Goal: Information Seeking & Learning: Learn about a topic

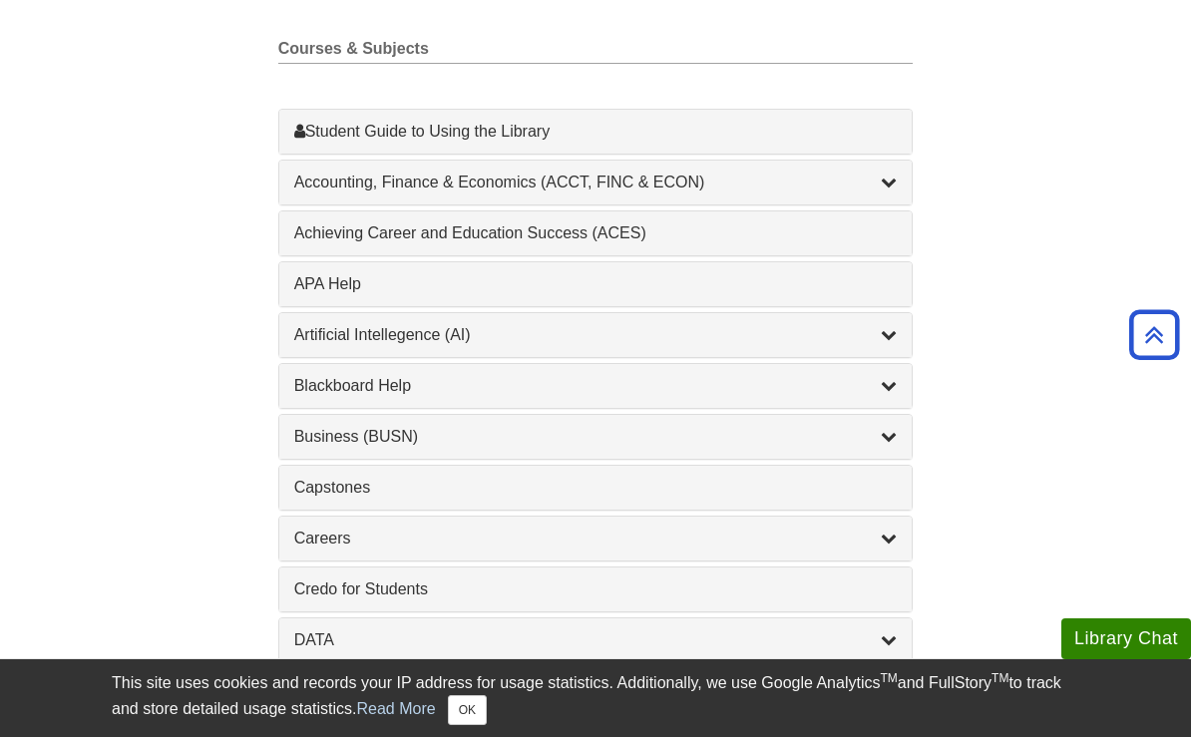
scroll to position [620, 0]
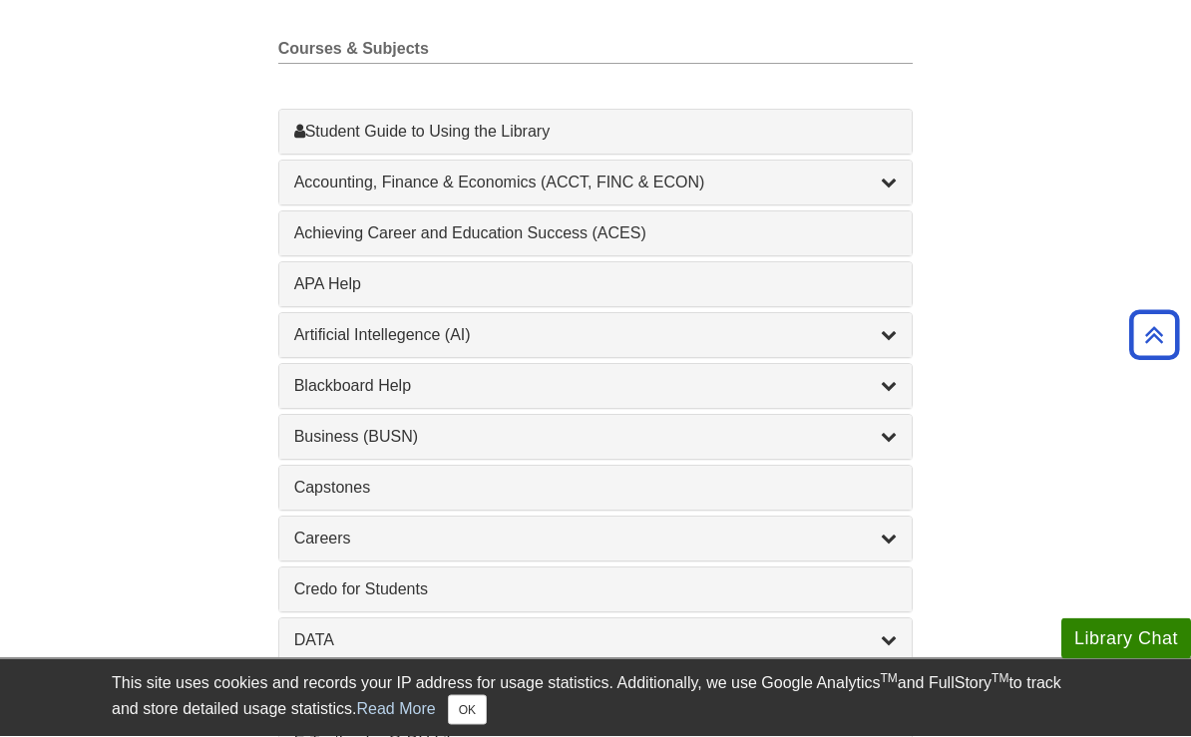
click at [585, 356] on div "Artificial Intellegence (AI) , 2 guides" at bounding box center [595, 336] width 633 height 44
click at [896, 335] on icon "List of Subjects" at bounding box center [889, 335] width 16 height 16
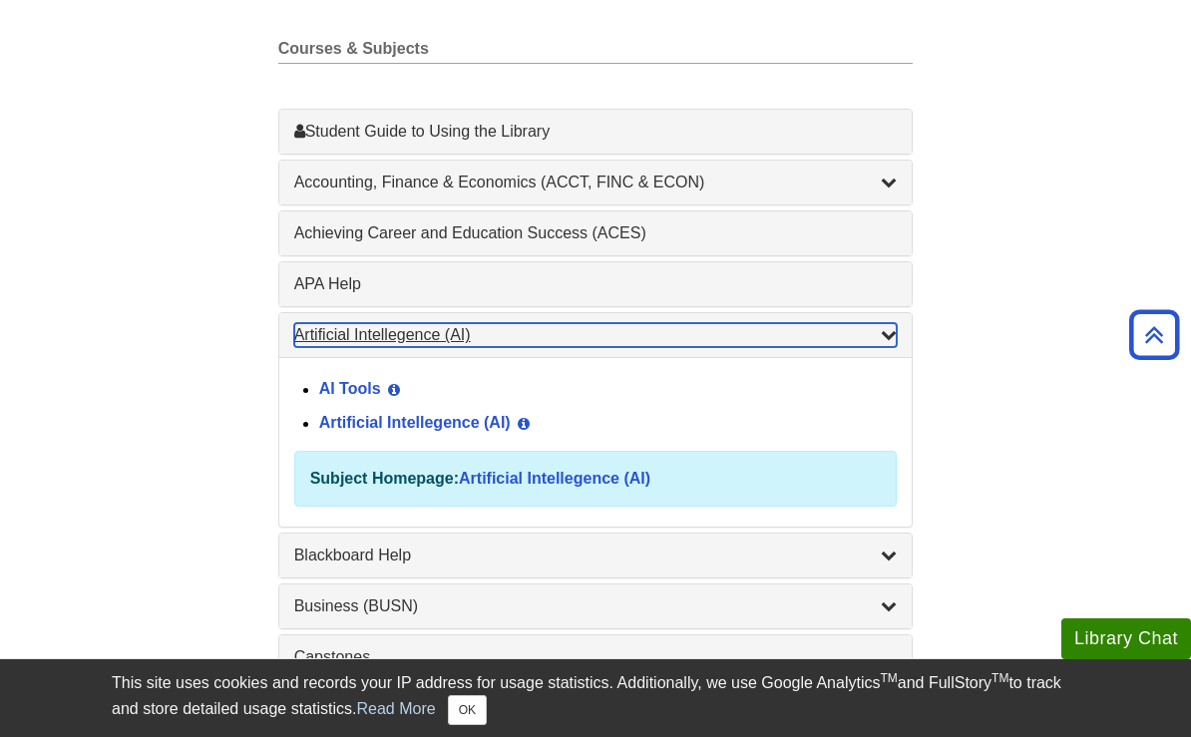
click at [894, 336] on icon "List of Subjects" at bounding box center [889, 334] width 16 height 16
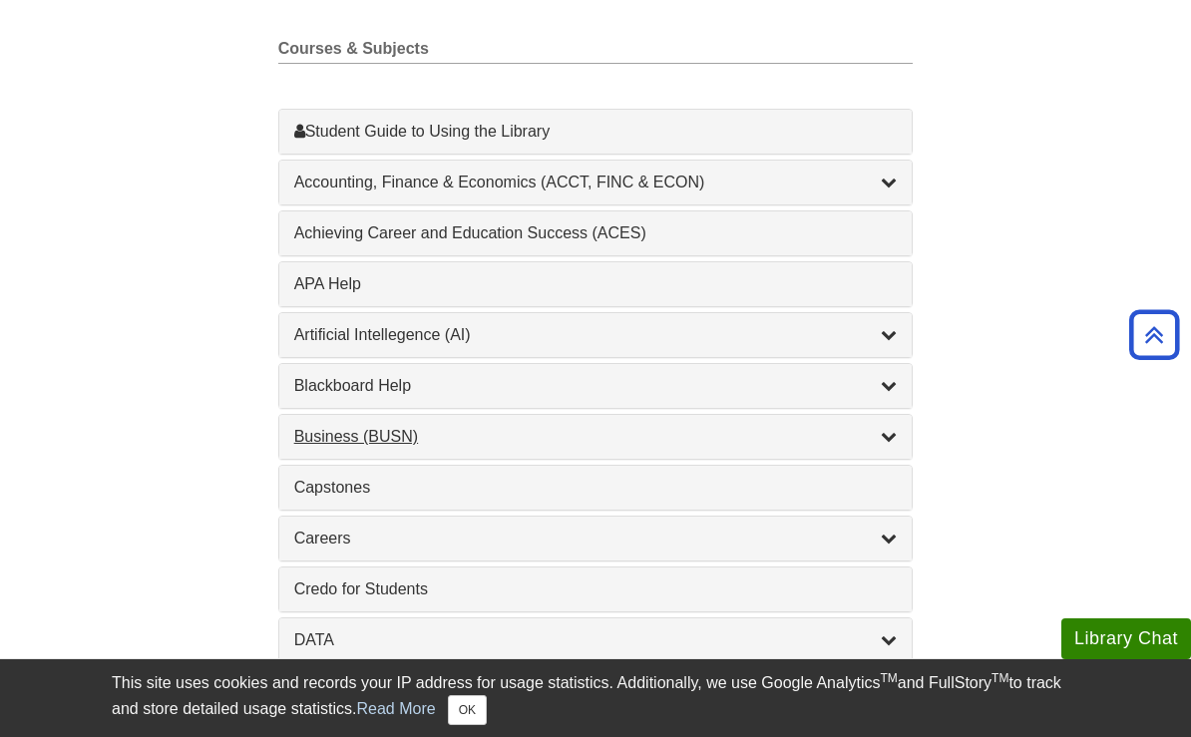
click at [896, 434] on icon "List of Subjects" at bounding box center [889, 436] width 16 height 16
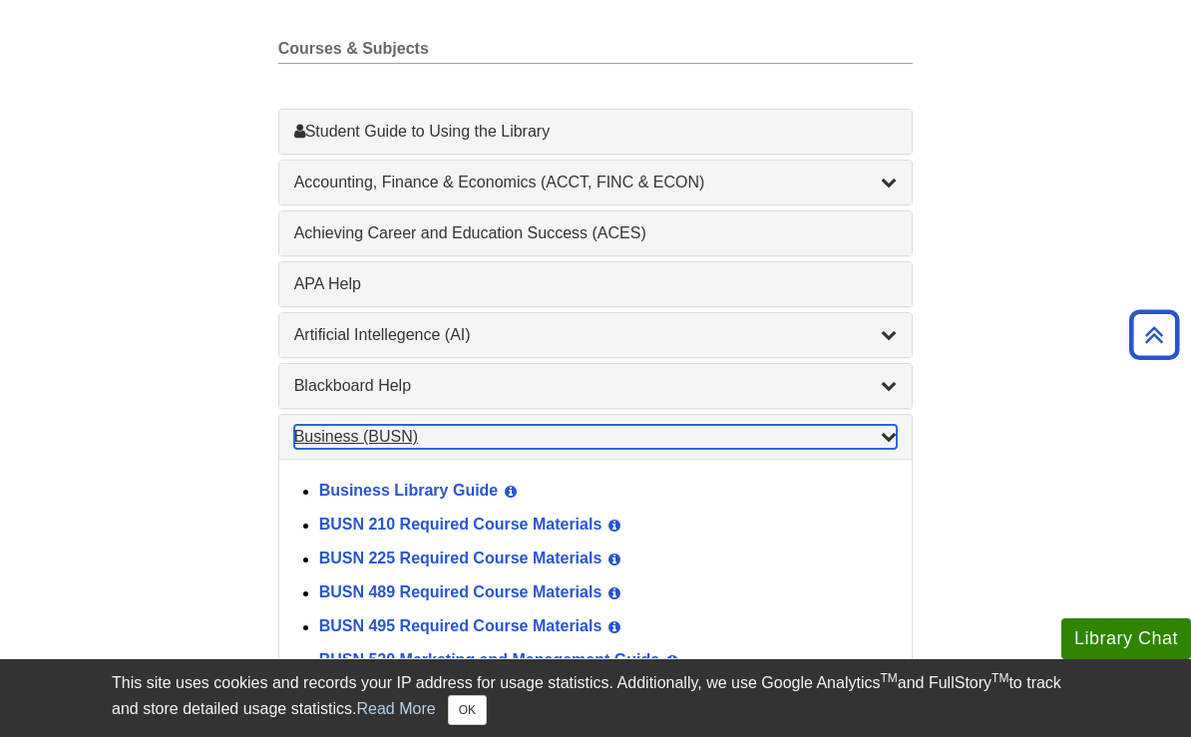
click at [897, 434] on icon "List of Subjects" at bounding box center [889, 436] width 16 height 16
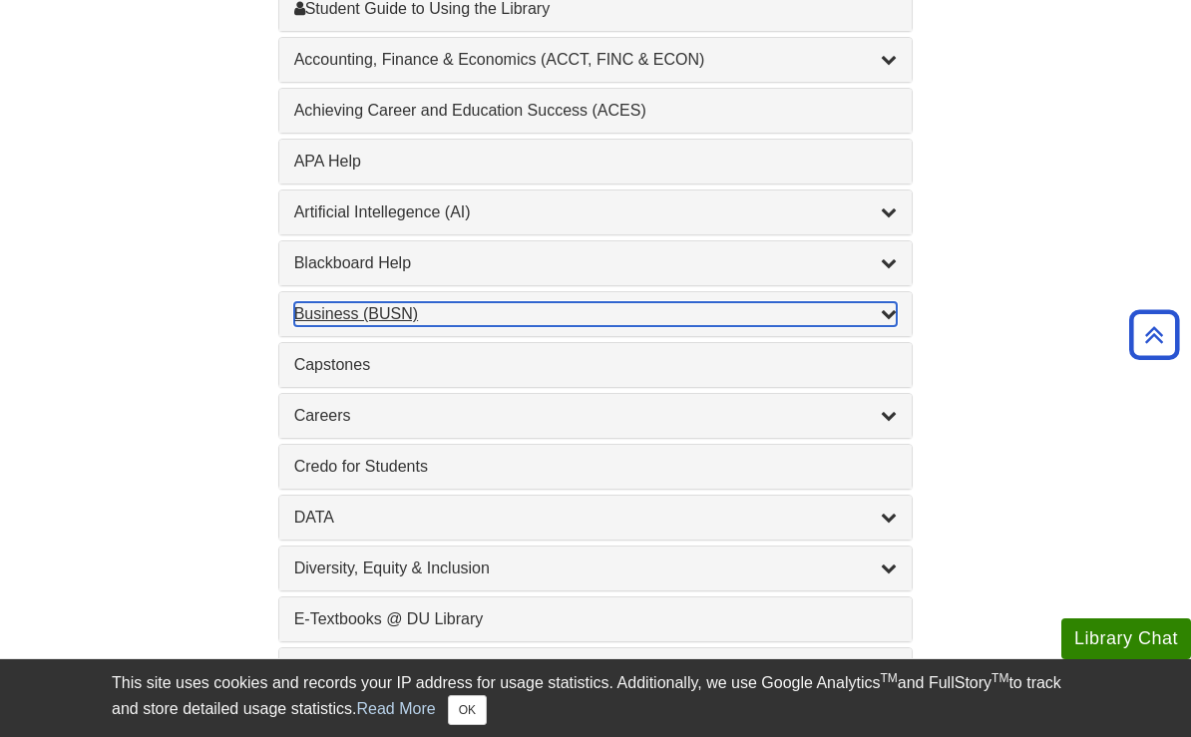
scroll to position [747, 0]
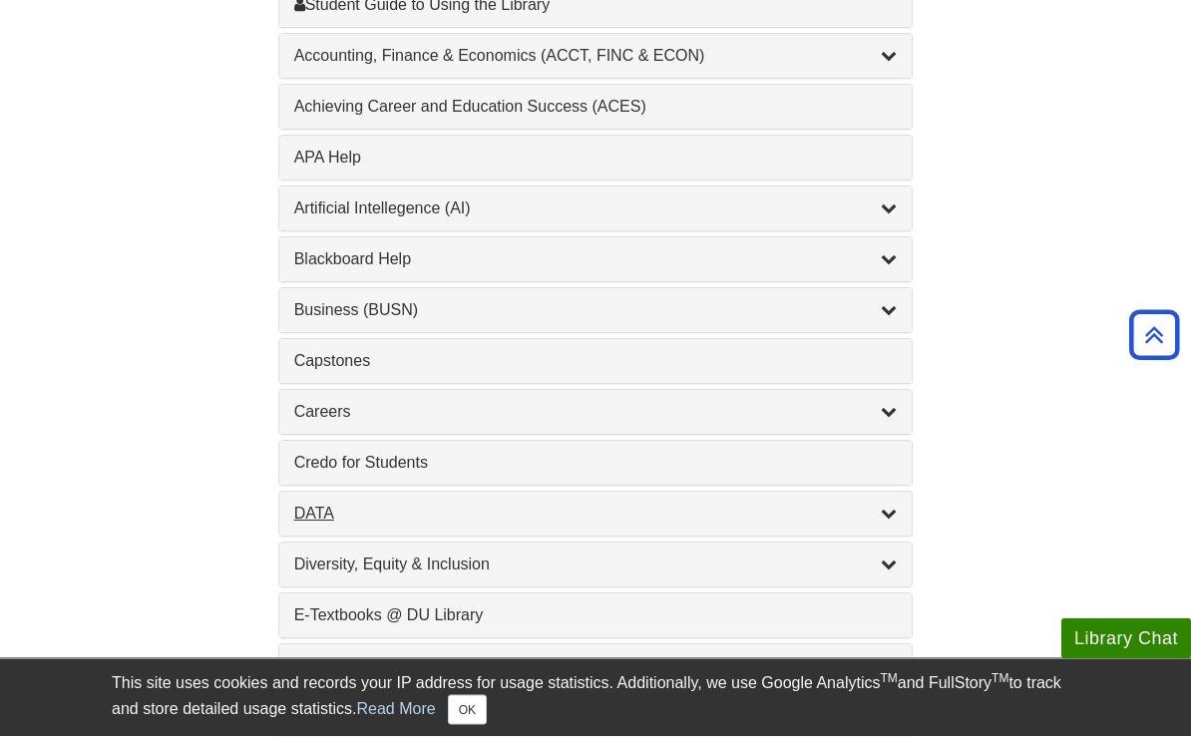
click at [878, 523] on div "DATA , 2 guides" at bounding box center [595, 515] width 603 height 24
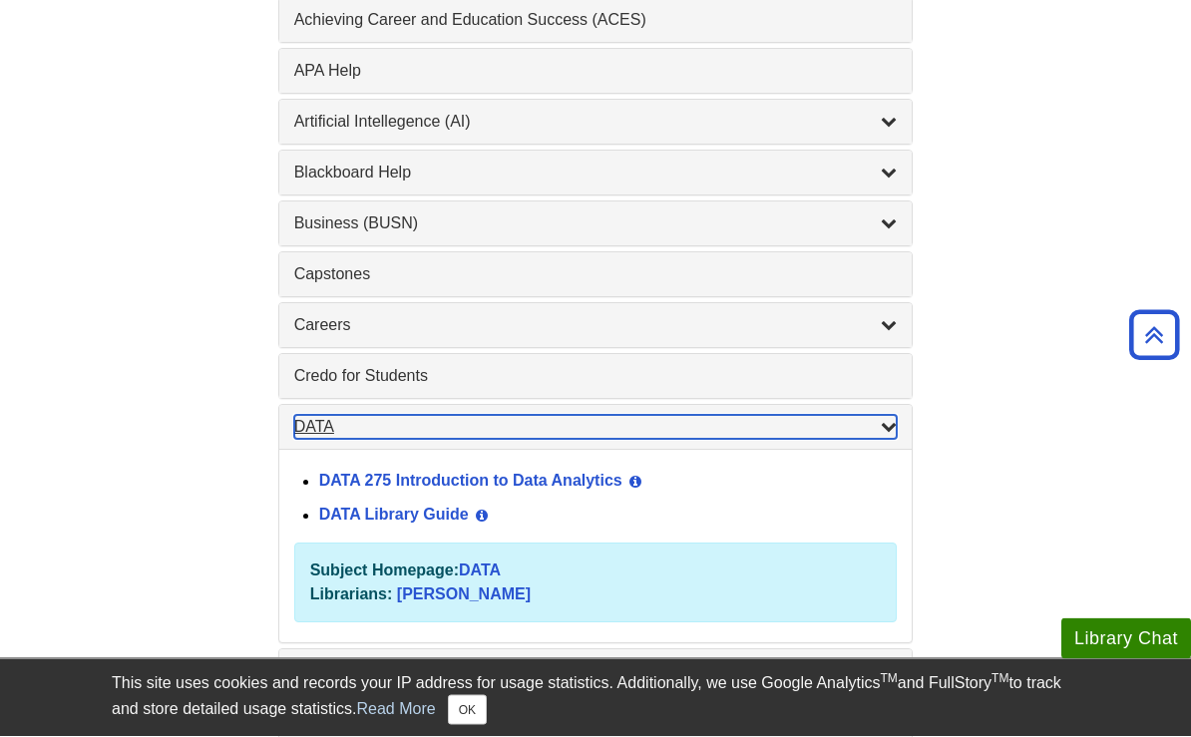
scroll to position [835, 0]
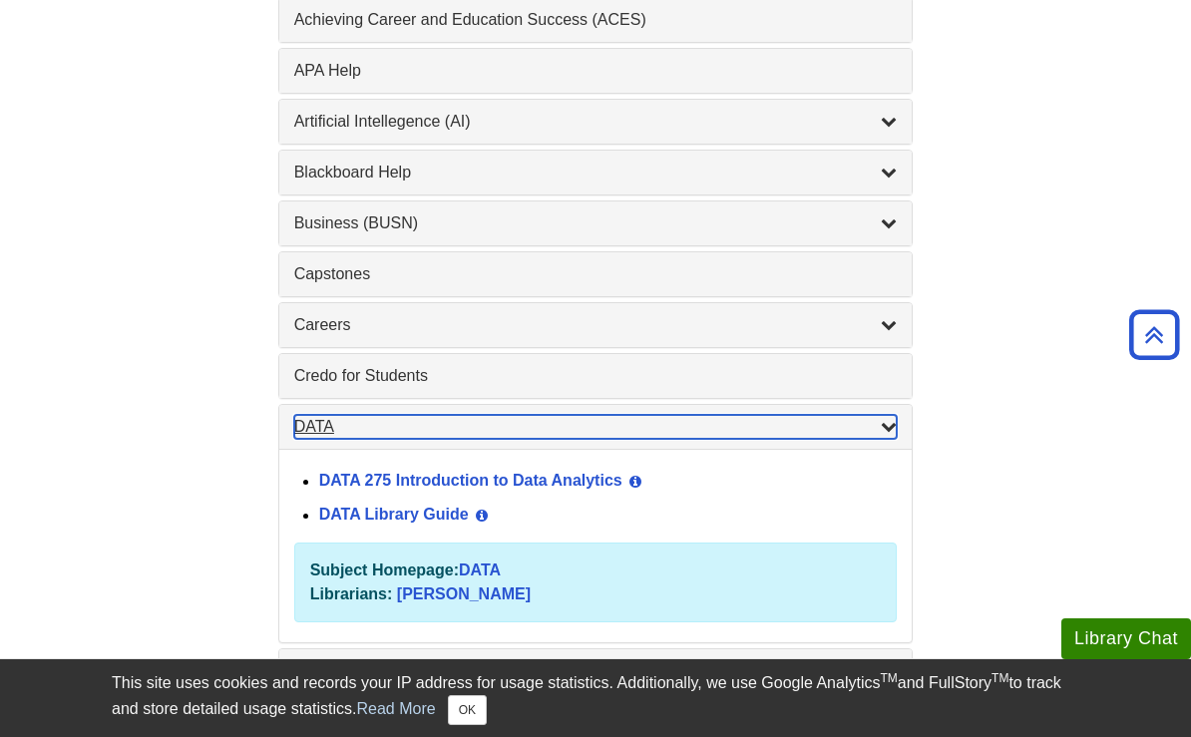
click at [298, 438] on div "DATA , 2 guides" at bounding box center [595, 427] width 603 height 24
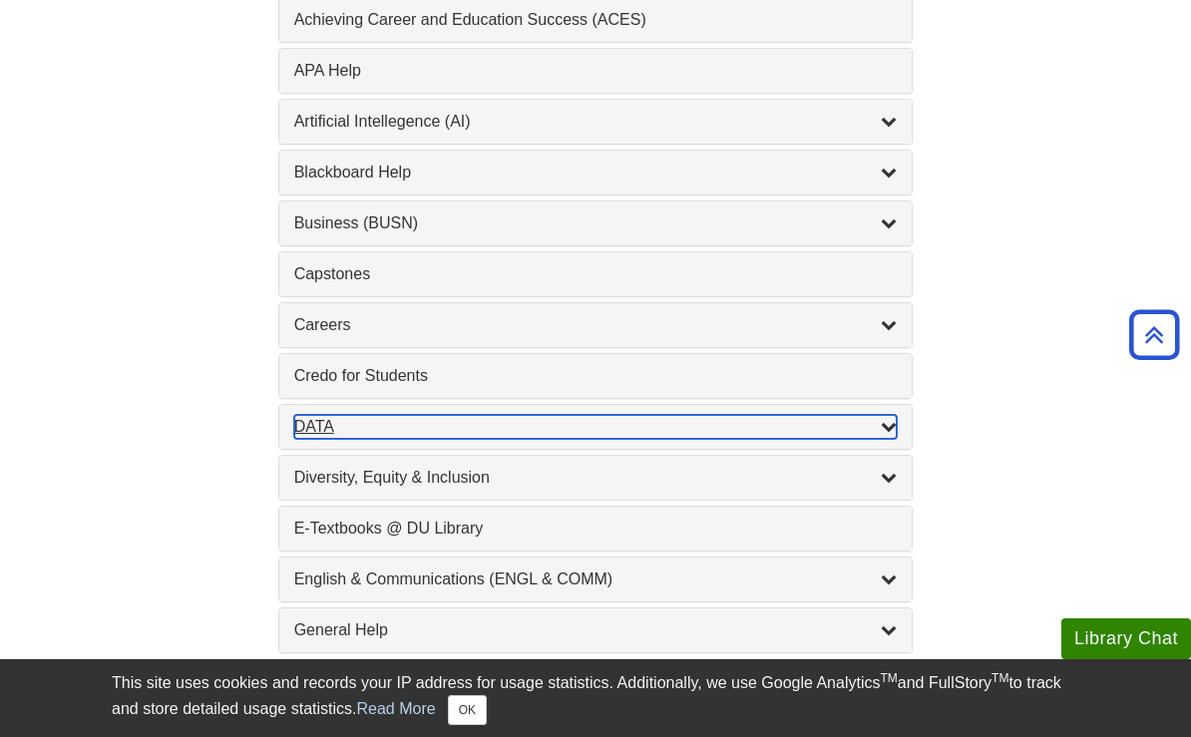
click at [314, 435] on div "DATA , 2 guides" at bounding box center [595, 427] width 603 height 24
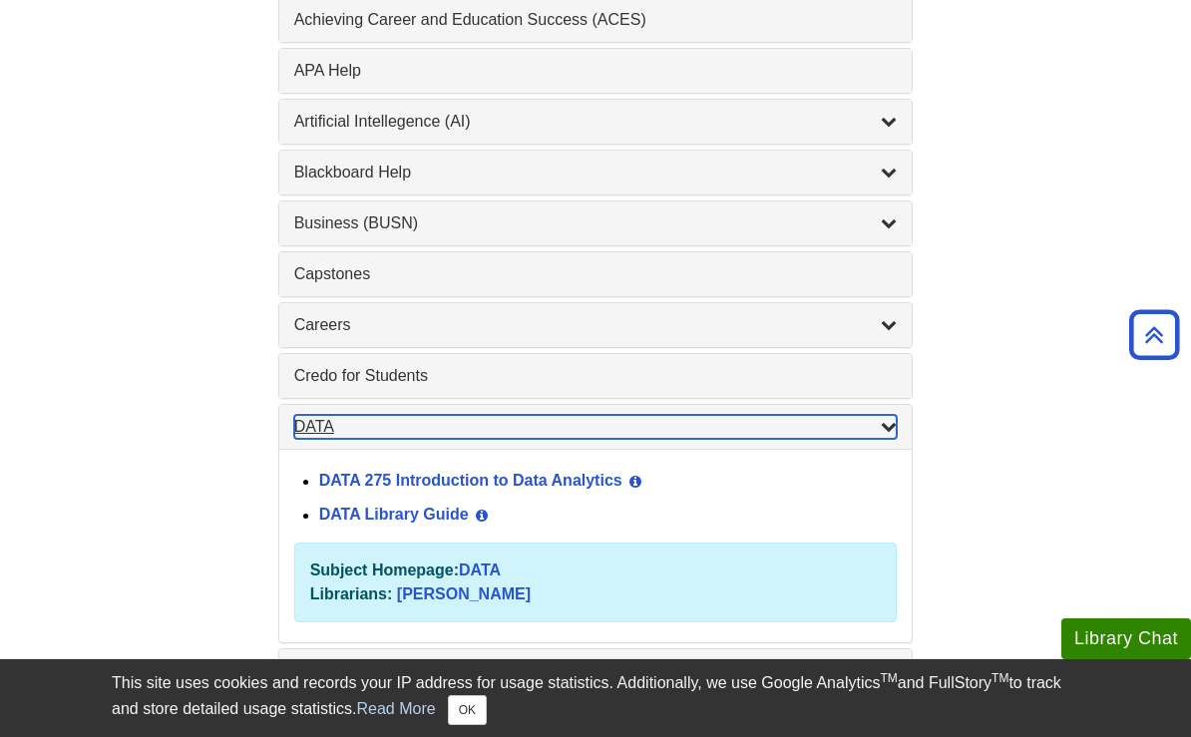
click at [313, 435] on div "DATA , 2 guides" at bounding box center [595, 427] width 603 height 24
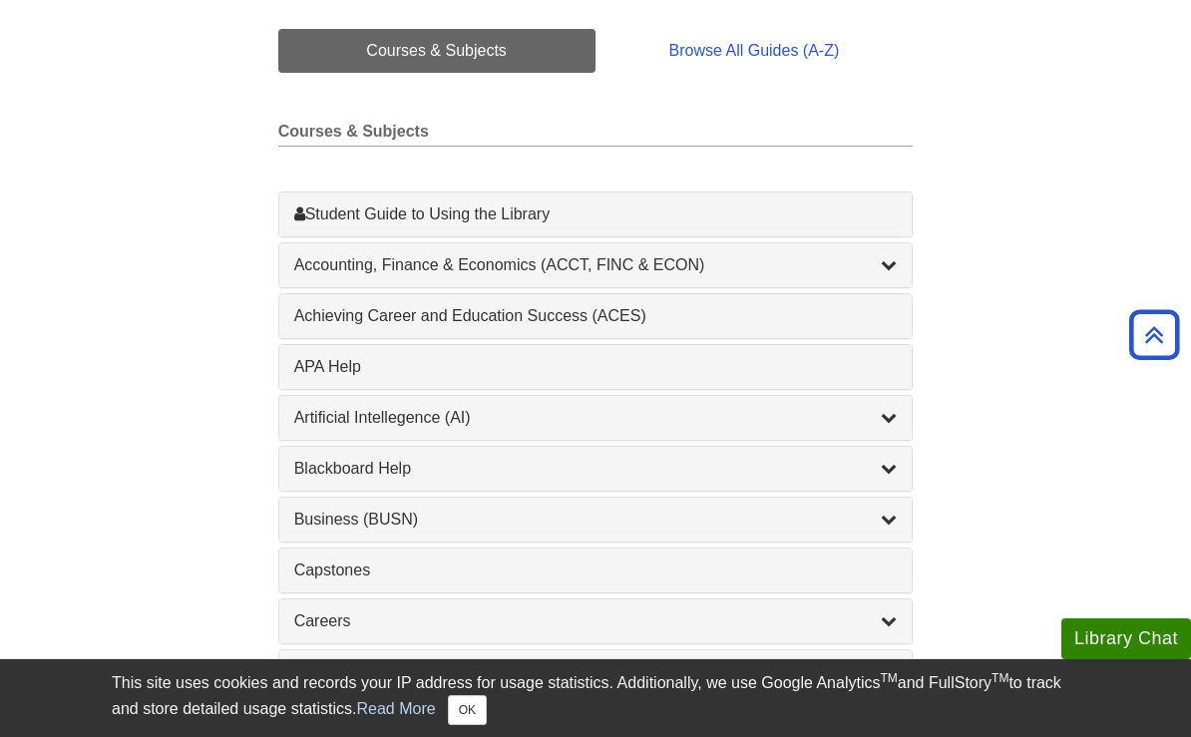
scroll to position [472, 0]
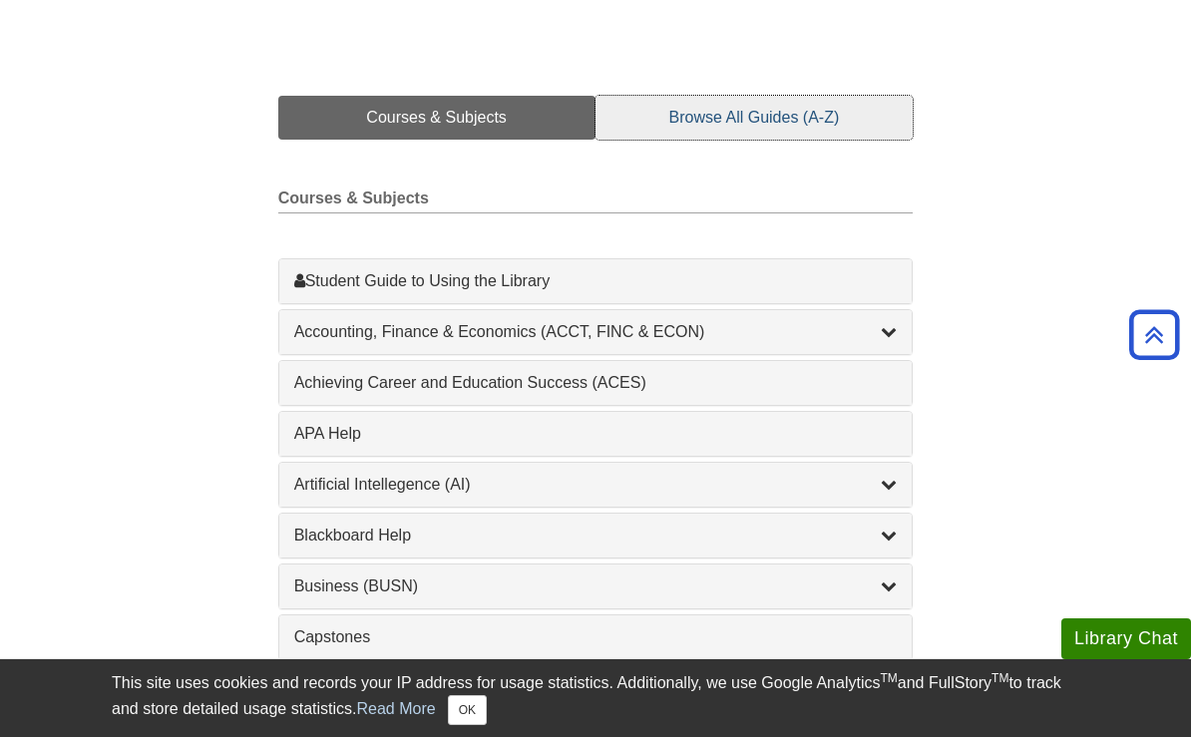
click at [759, 137] on link "Browse All Guides (A-Z)" at bounding box center [754, 118] width 318 height 44
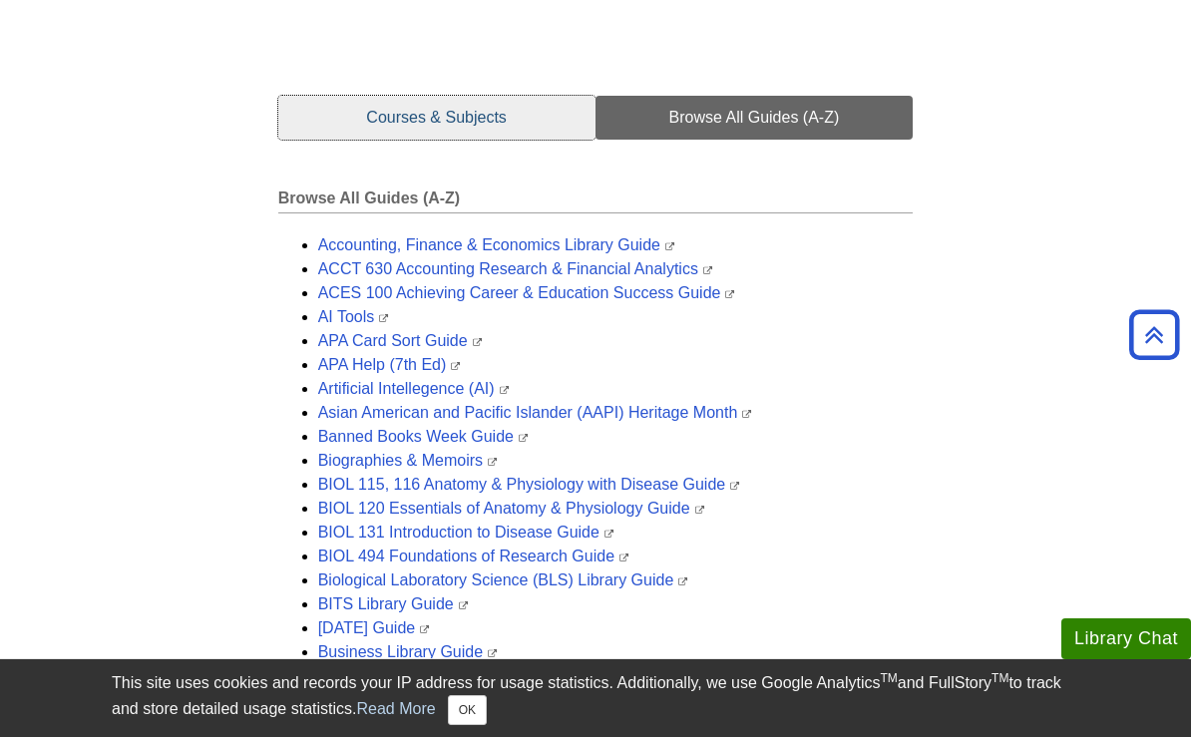
click at [420, 130] on link "Courses & Subjects" at bounding box center [436, 118] width 317 height 44
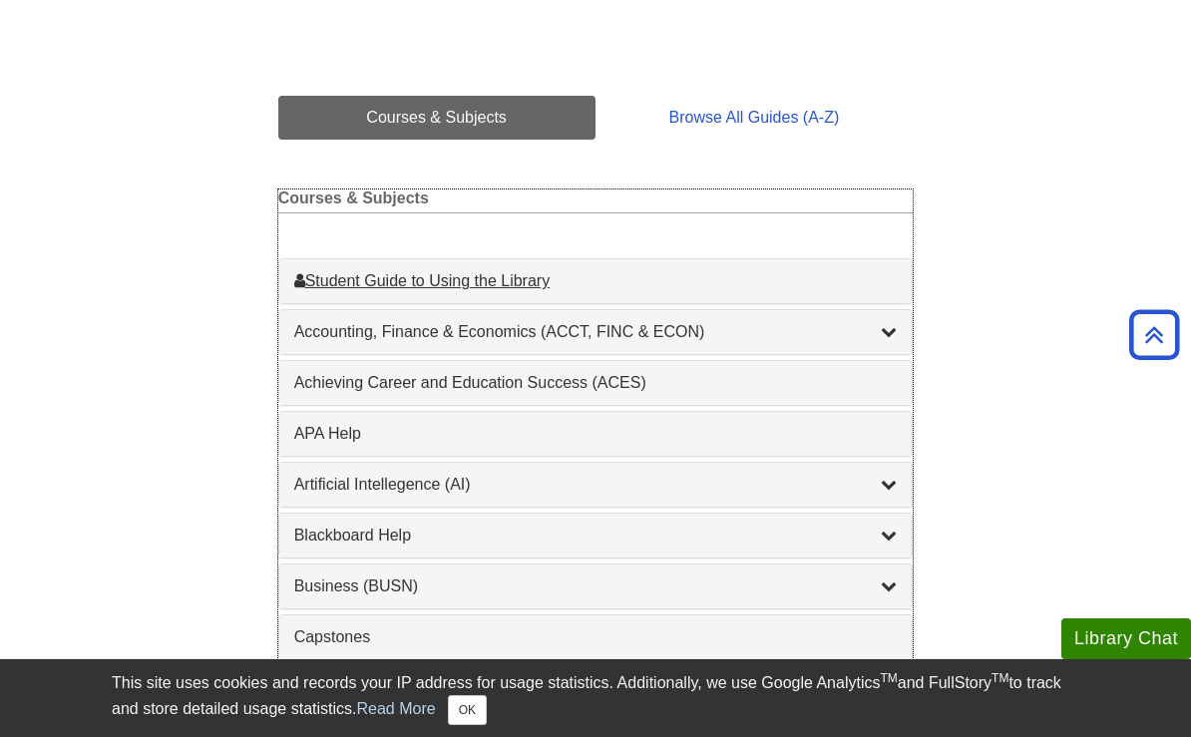
click at [468, 290] on div "Student Guide to Using the Library , 1 guides" at bounding box center [595, 281] width 603 height 24
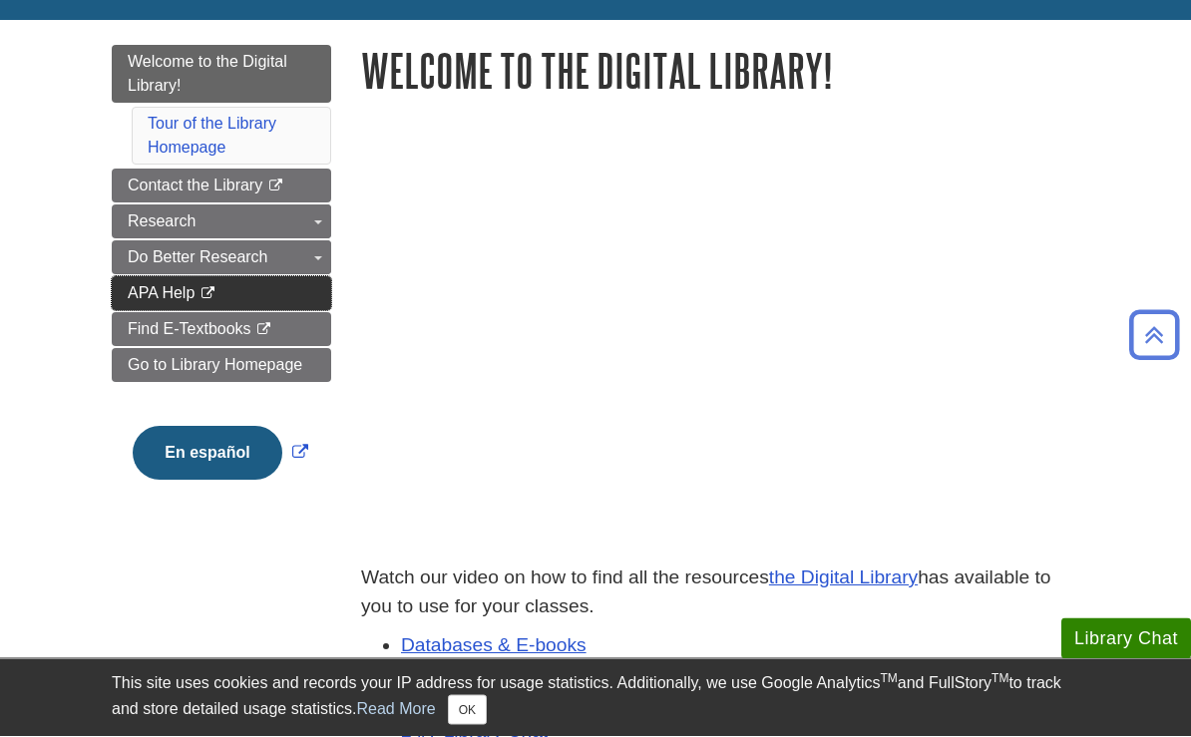
scroll to position [231, 0]
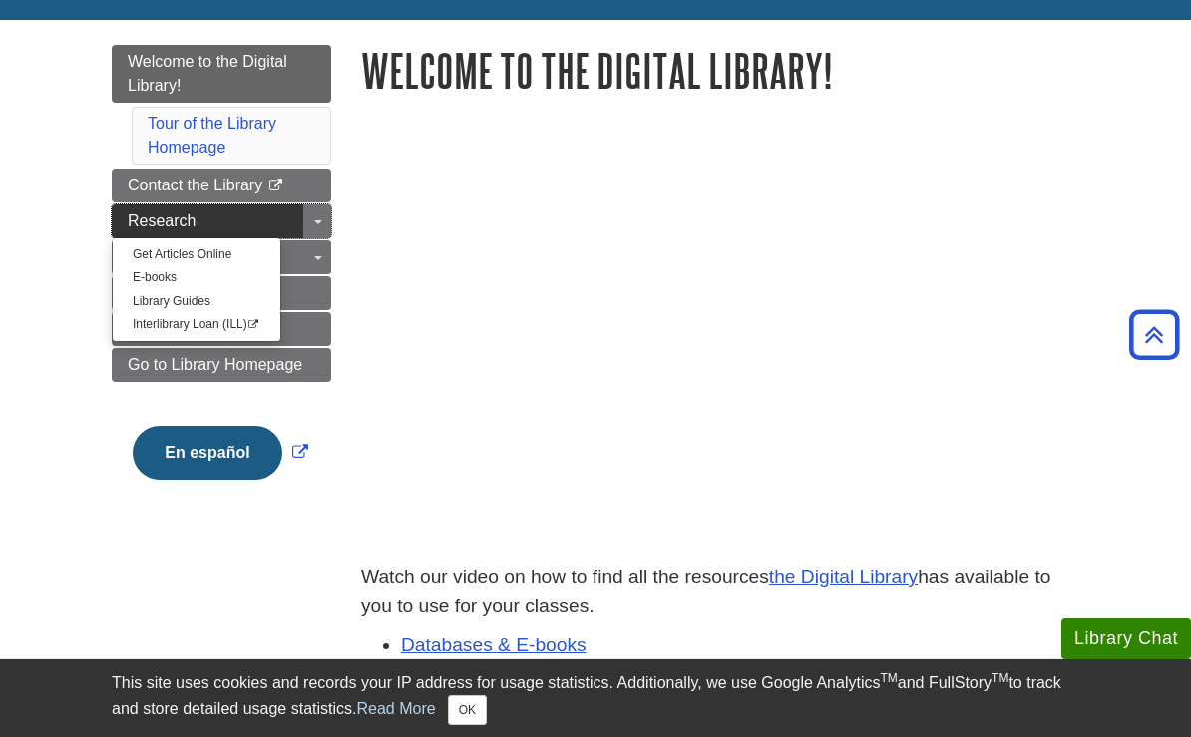
click at [260, 234] on link "Research" at bounding box center [221, 221] width 219 height 34
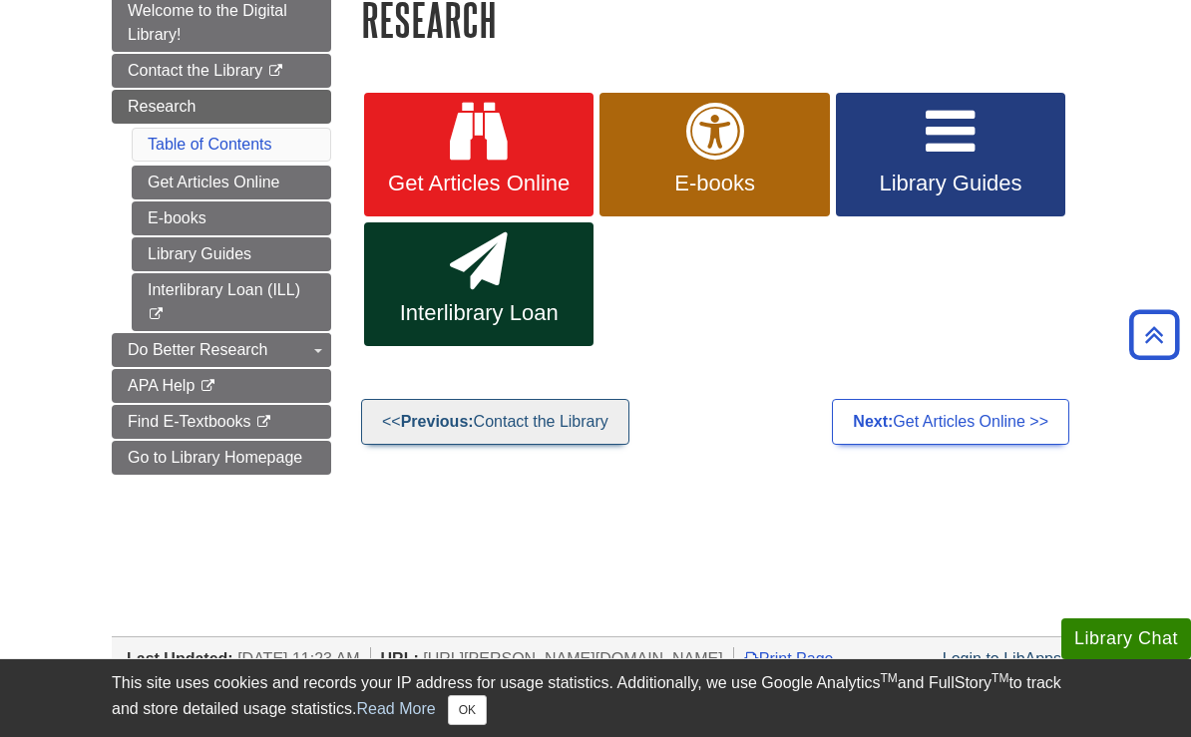
scroll to position [282, 0]
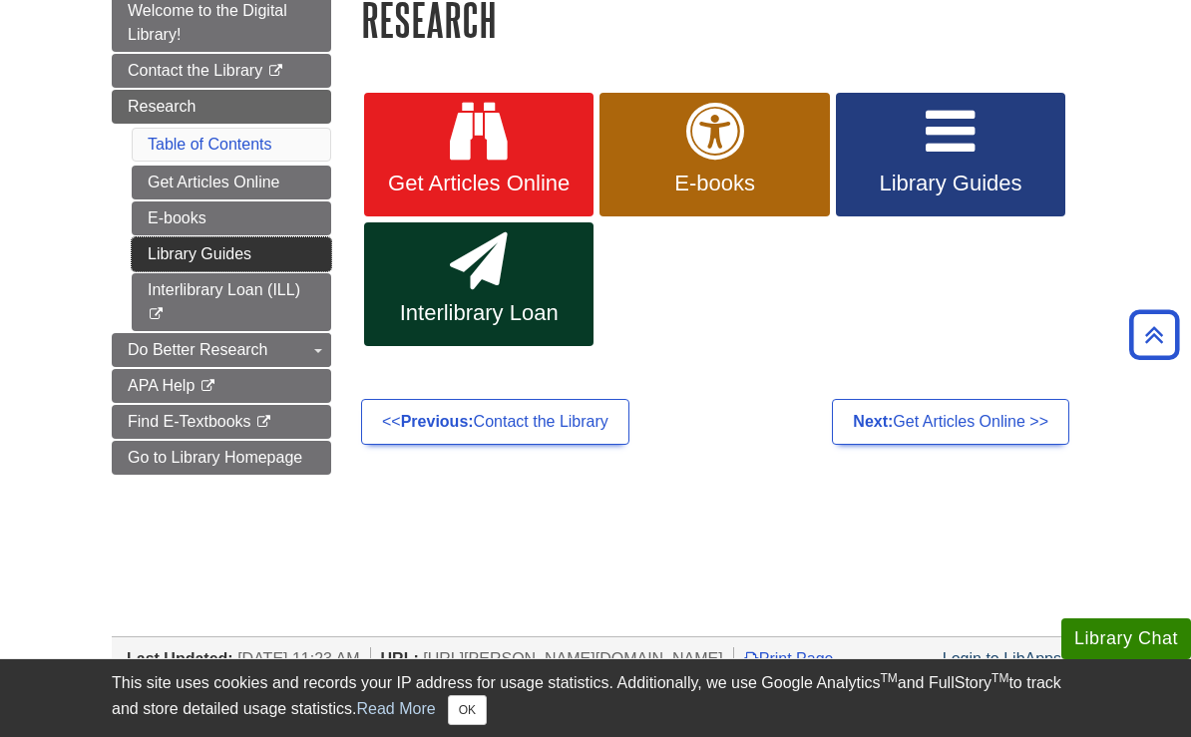
click at [267, 261] on link "Library Guides" at bounding box center [231, 254] width 199 height 34
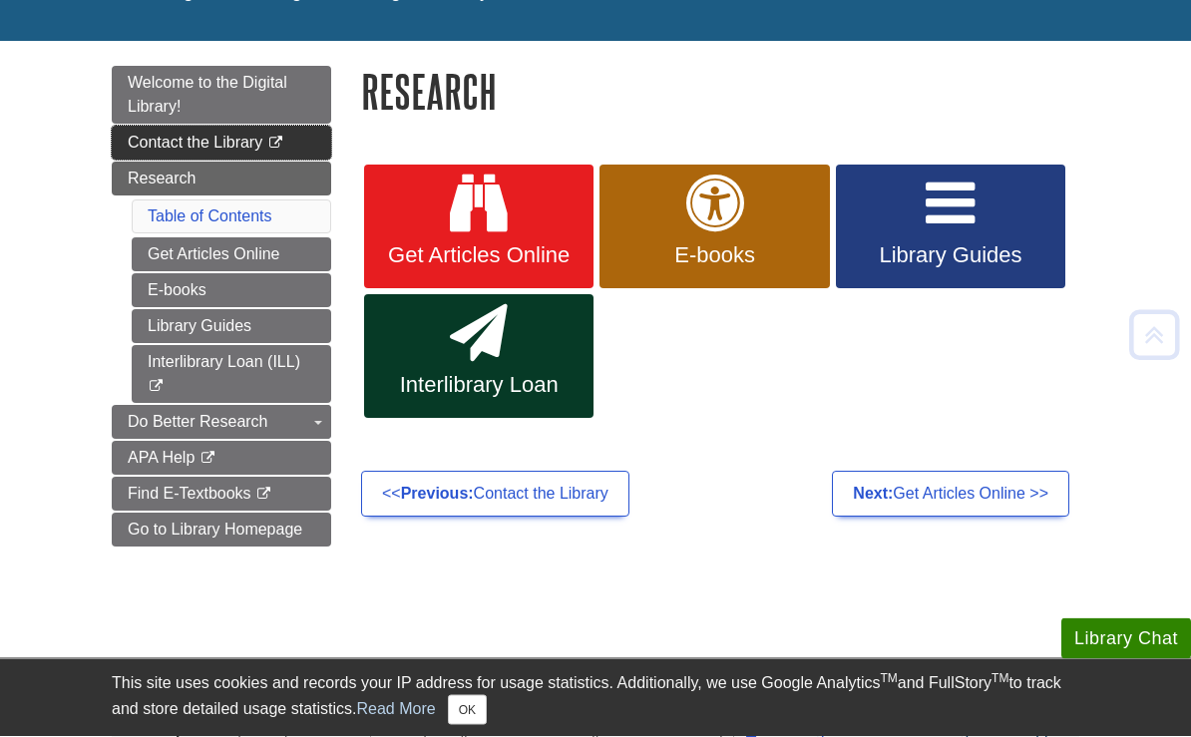
scroll to position [210, 0]
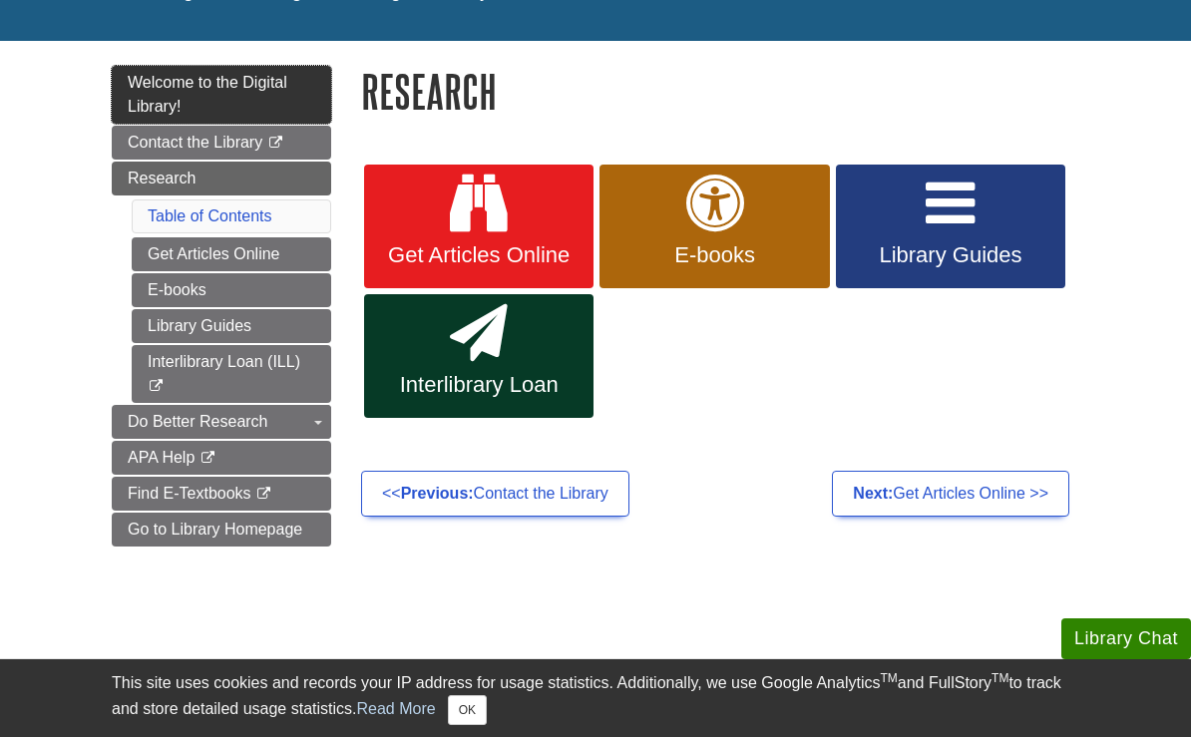
click at [197, 87] on span "Welcome to the Digital Library!" at bounding box center [208, 94] width 160 height 41
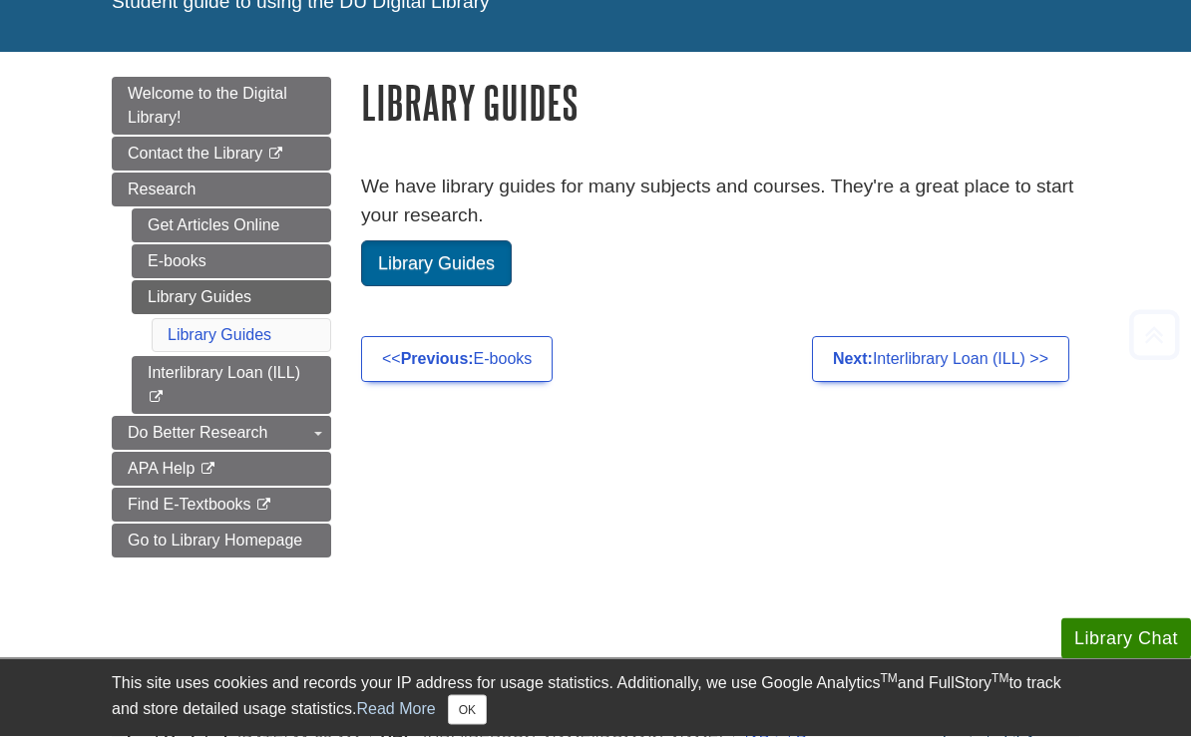
scroll to position [199, 0]
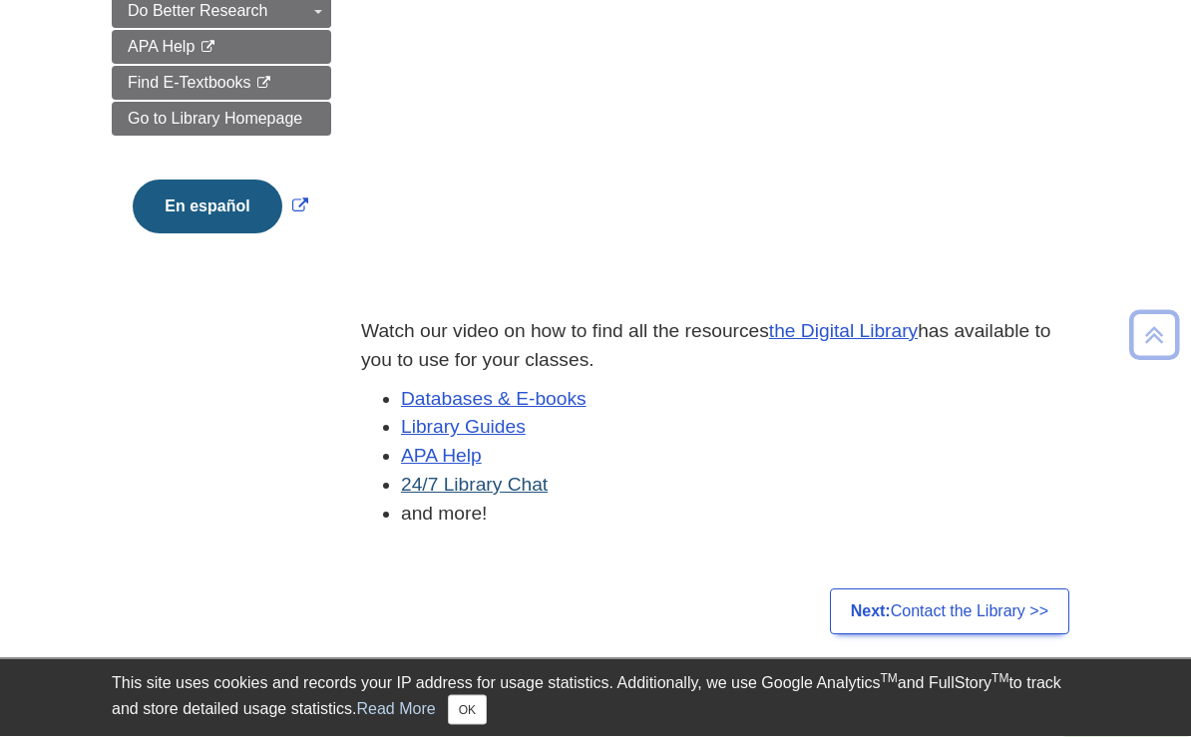
scroll to position [493, 0]
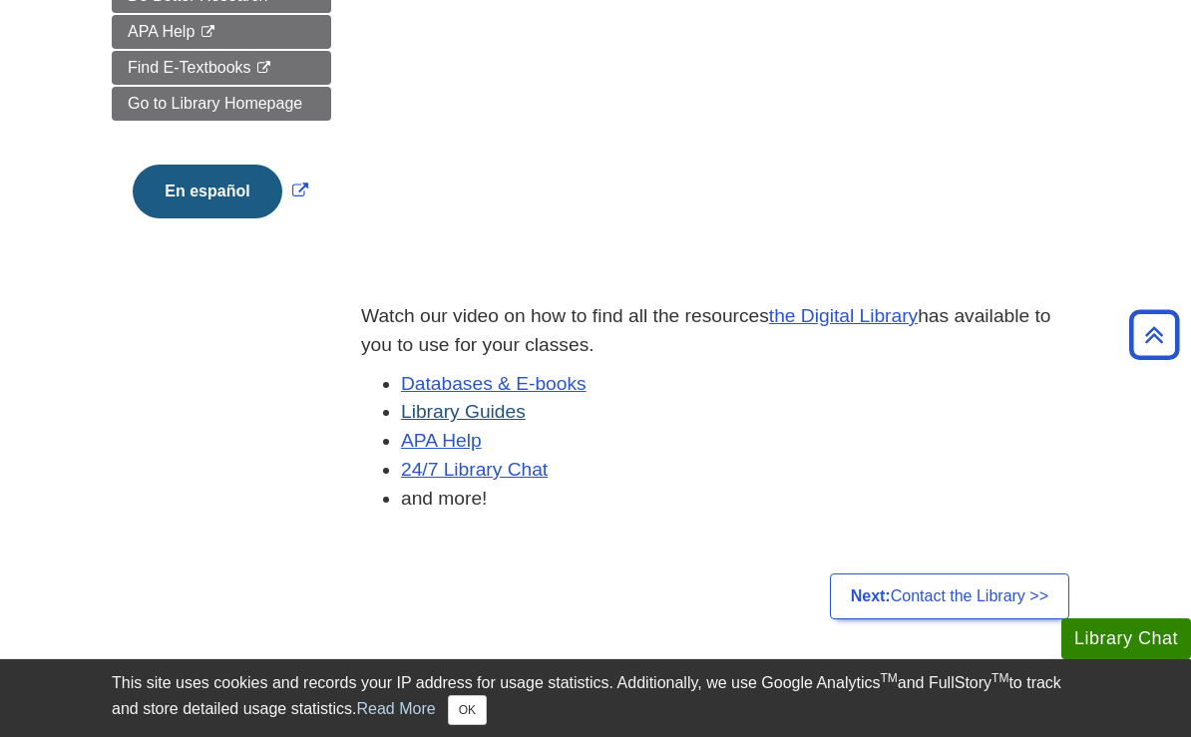
click at [473, 413] on link "Library Guides" at bounding box center [463, 411] width 125 height 21
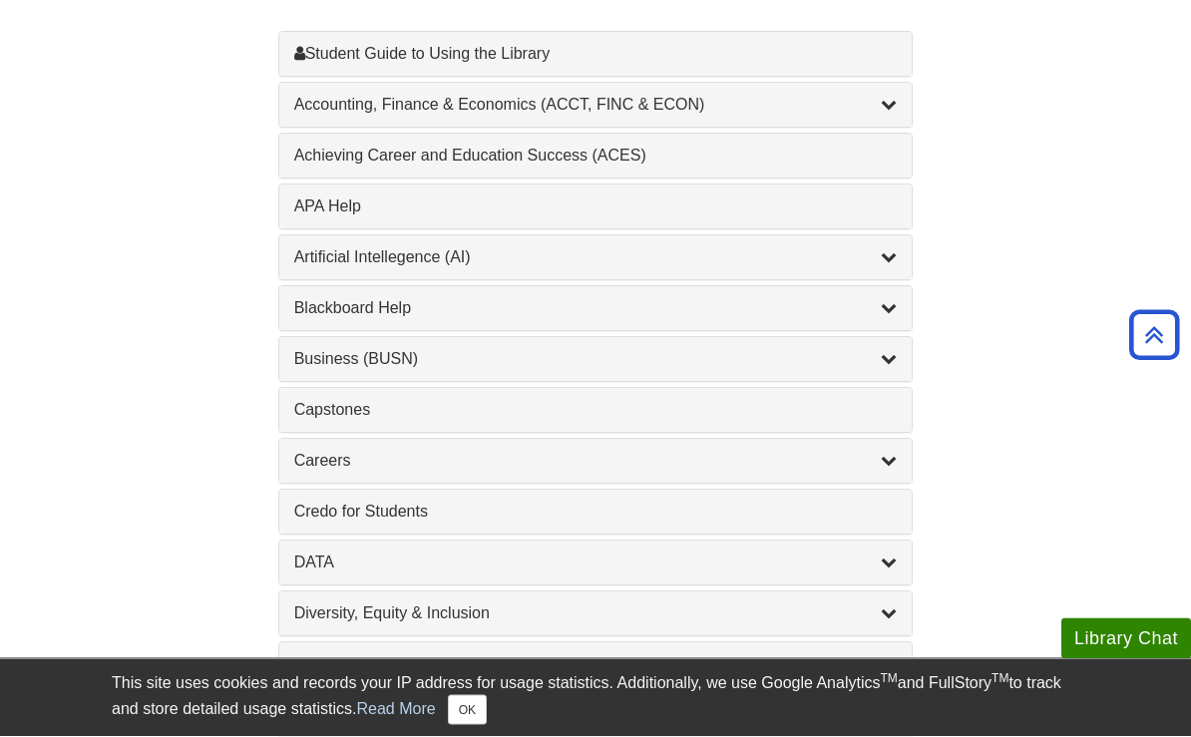
scroll to position [718, 0]
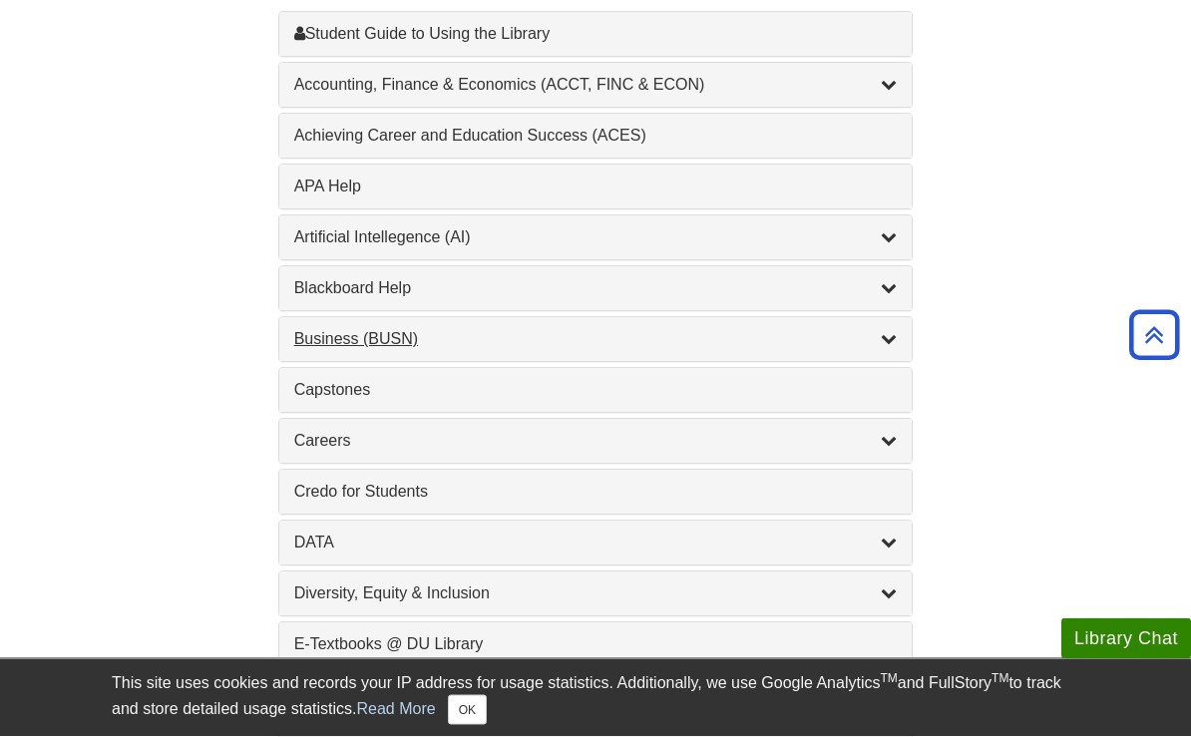
click at [324, 343] on div "Business (BUSN) , 9 guides" at bounding box center [595, 340] width 603 height 24
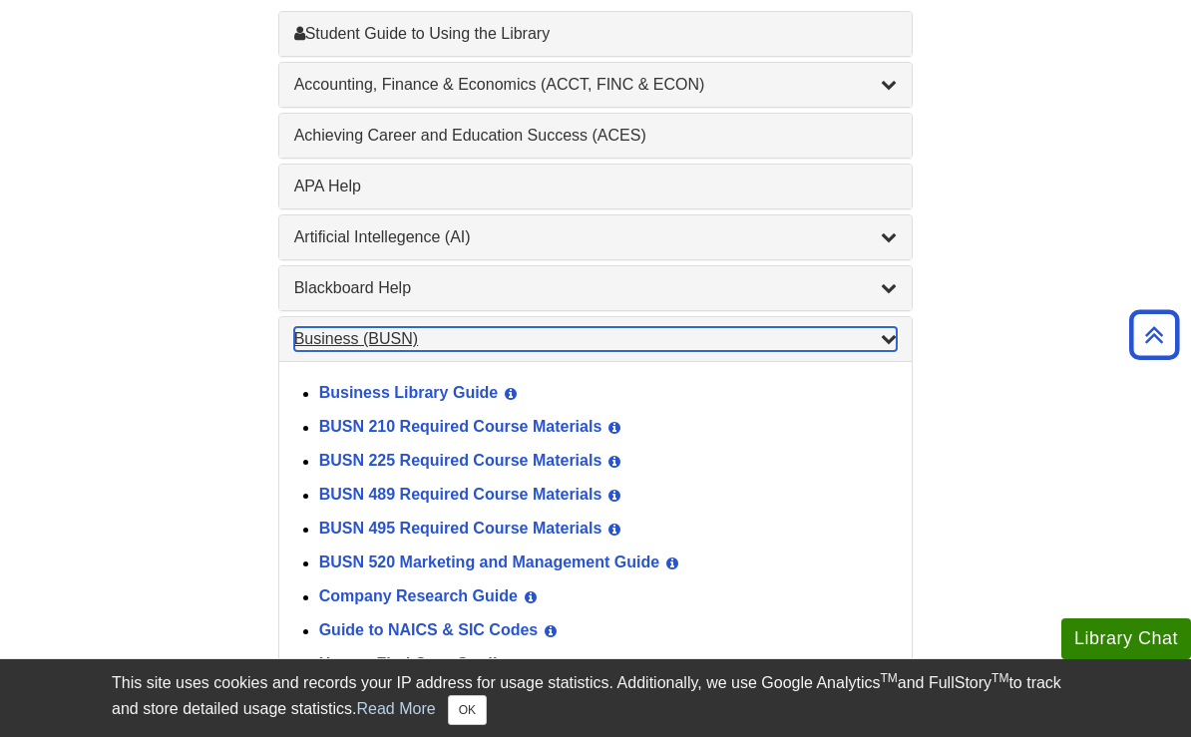
click at [324, 342] on div "Business (BUSN) , 9 guides" at bounding box center [595, 339] width 603 height 24
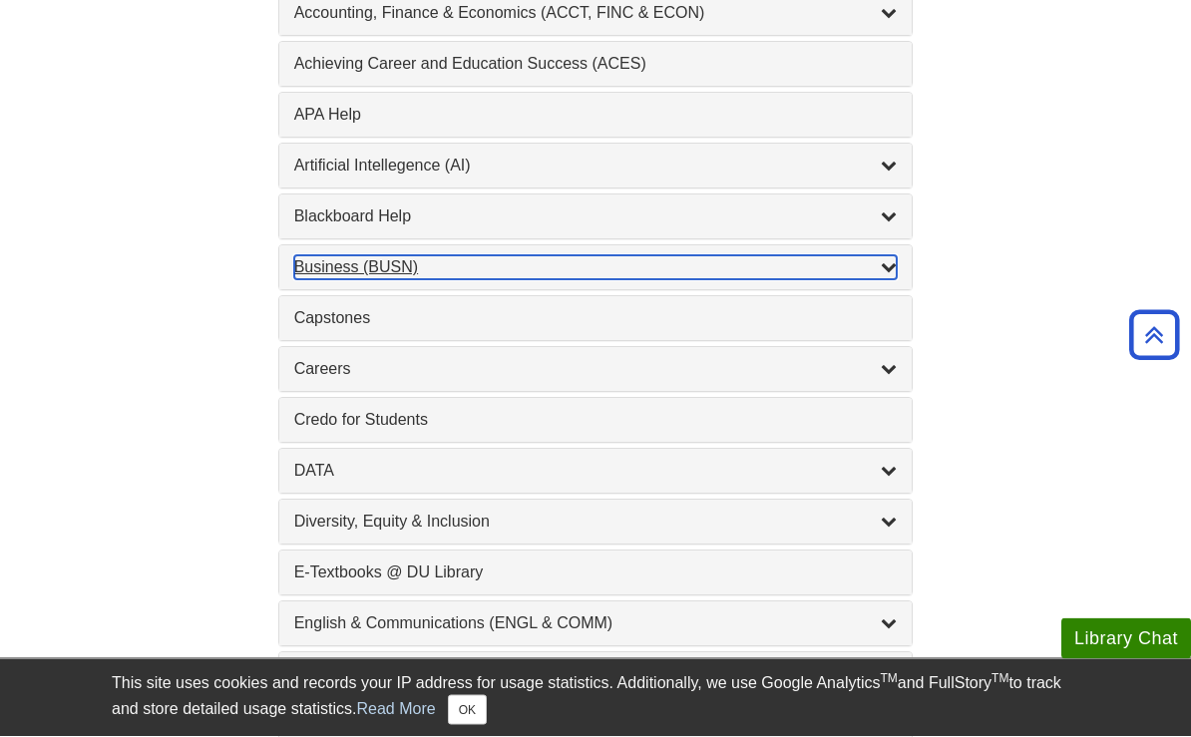
scroll to position [791, 0]
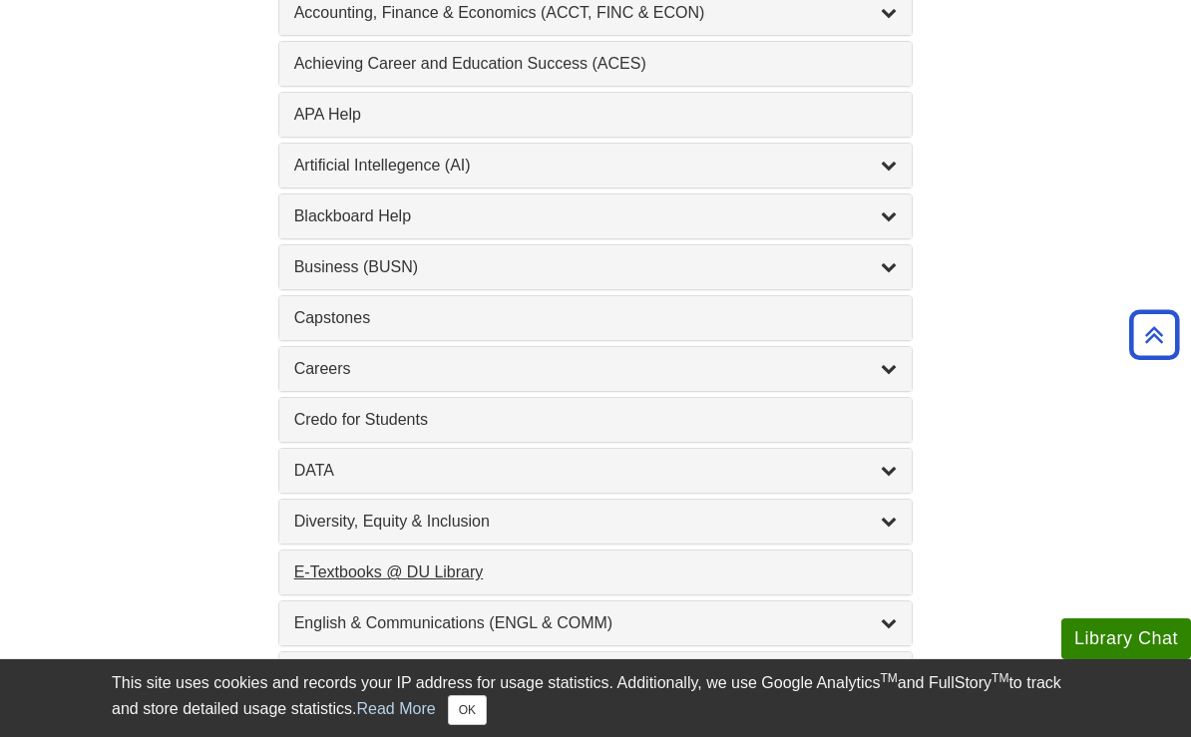
click at [343, 574] on div "E-Textbooks @ DU Library , 1 guides" at bounding box center [595, 572] width 603 height 24
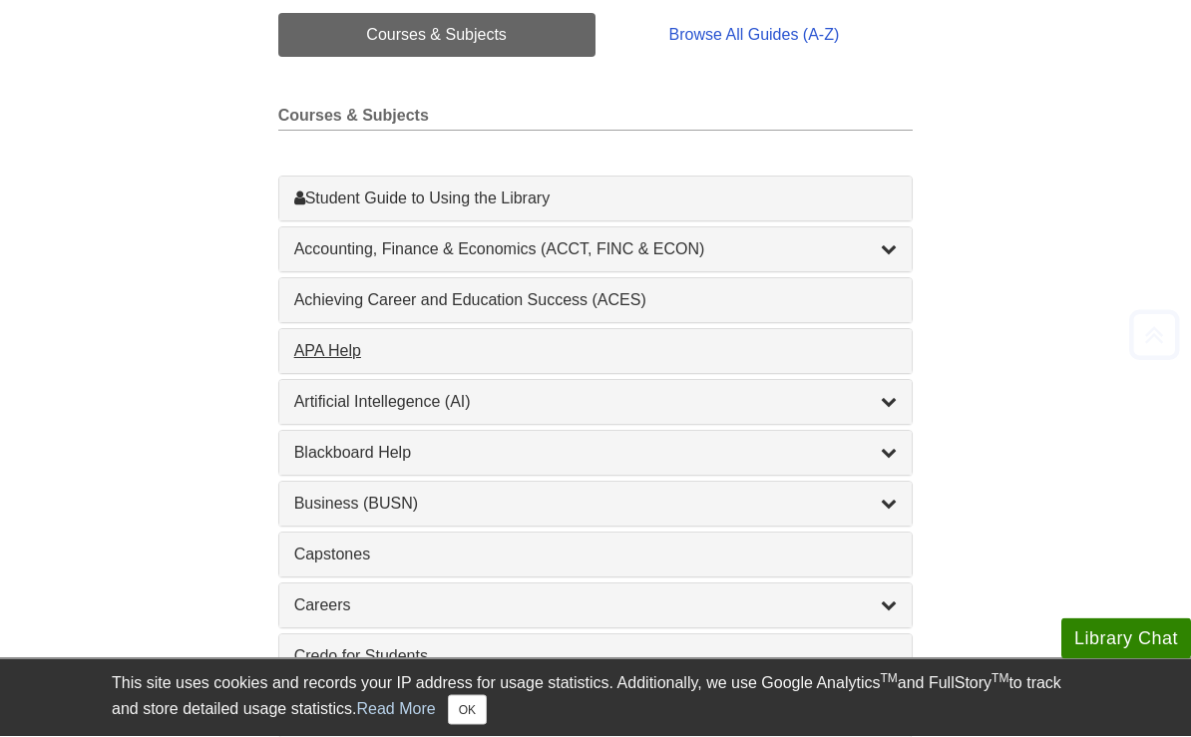
scroll to position [554, 0]
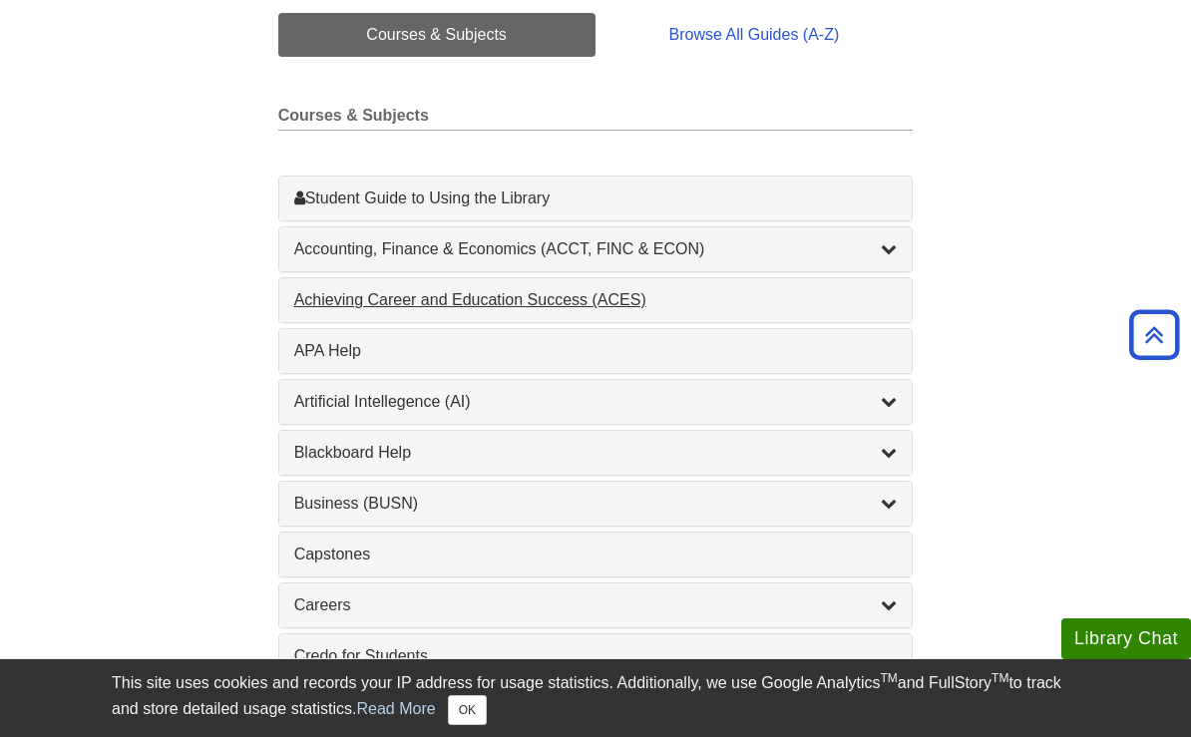
click at [483, 296] on div "Achieving Career and Education Success (ACES) , 1 guides" at bounding box center [595, 300] width 603 height 24
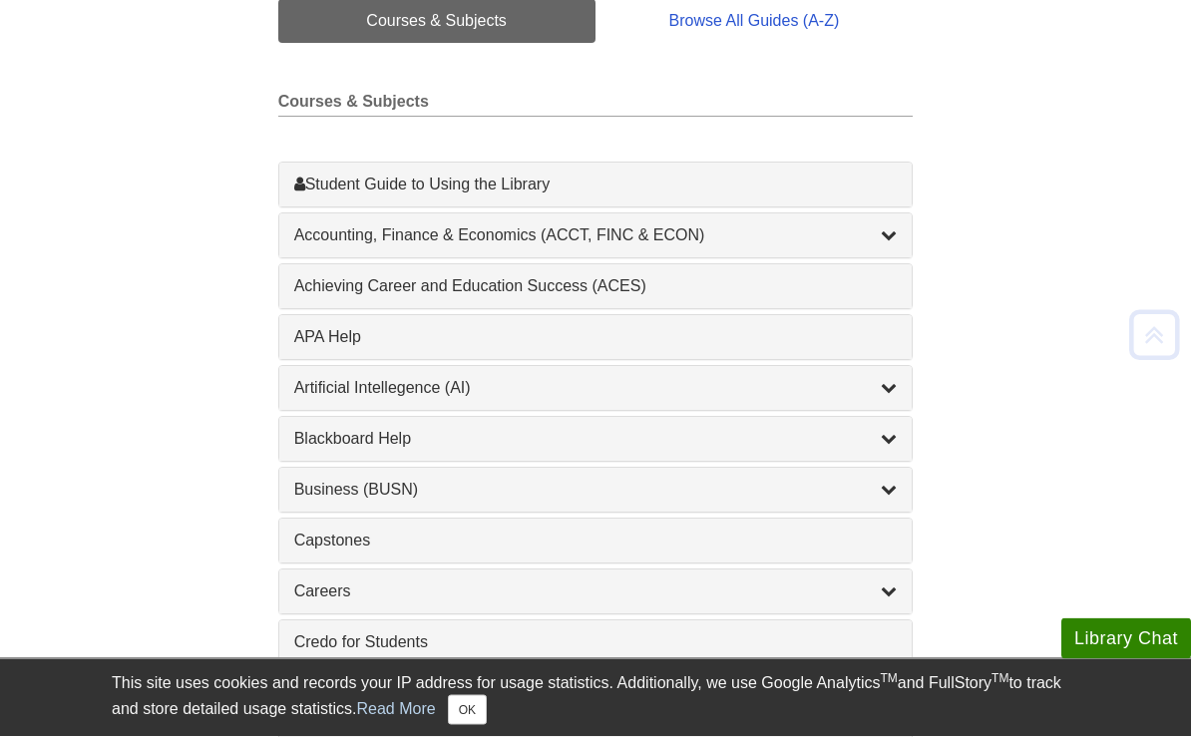
scroll to position [568, 0]
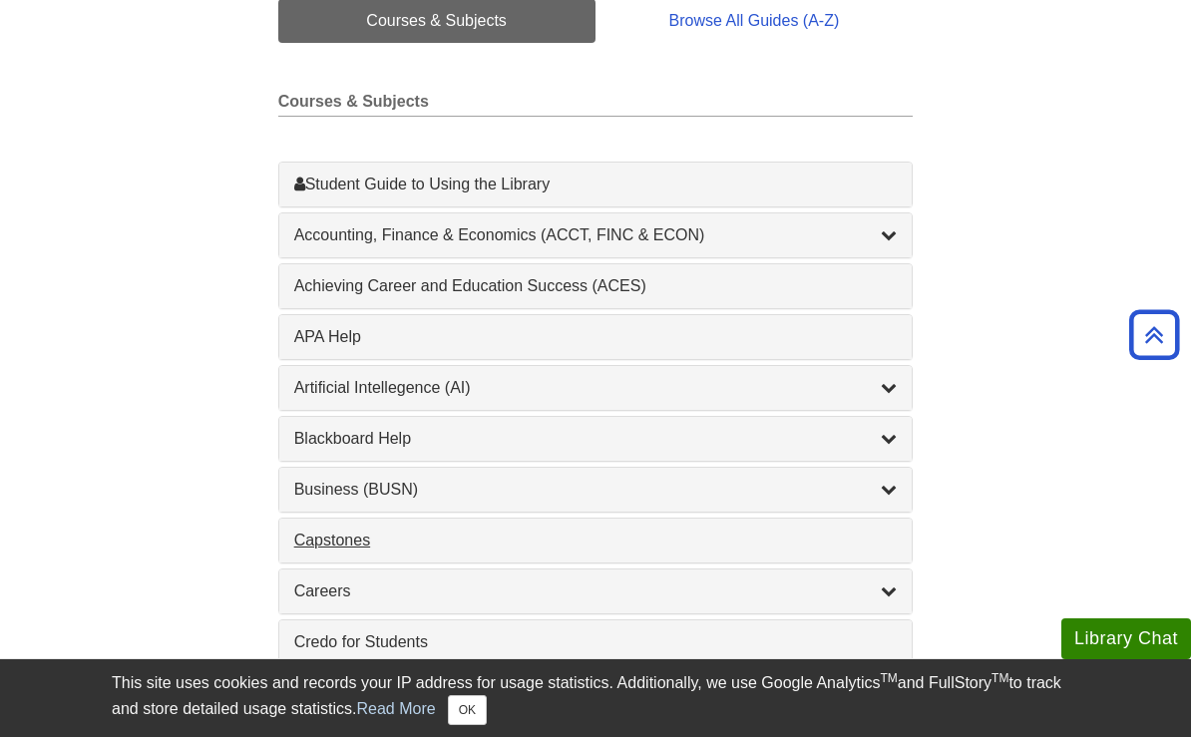
click at [346, 546] on div "Capstones , 1 guides" at bounding box center [595, 541] width 603 height 24
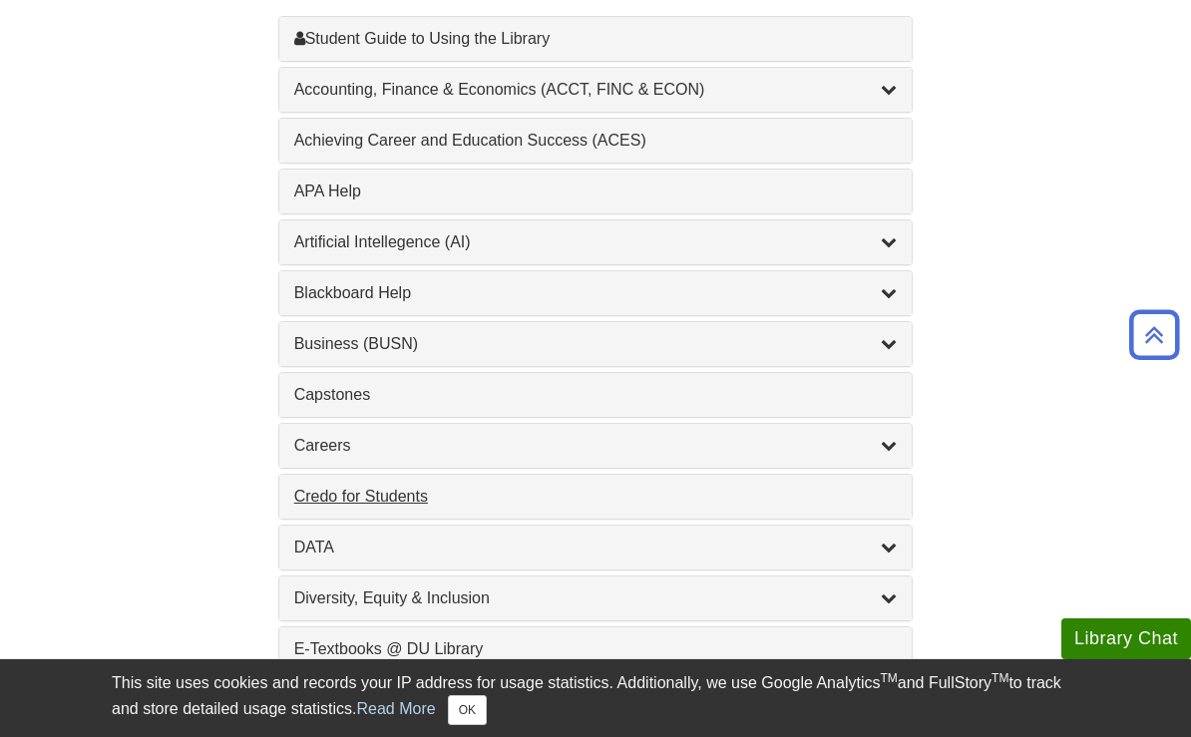
scroll to position [752, 0]
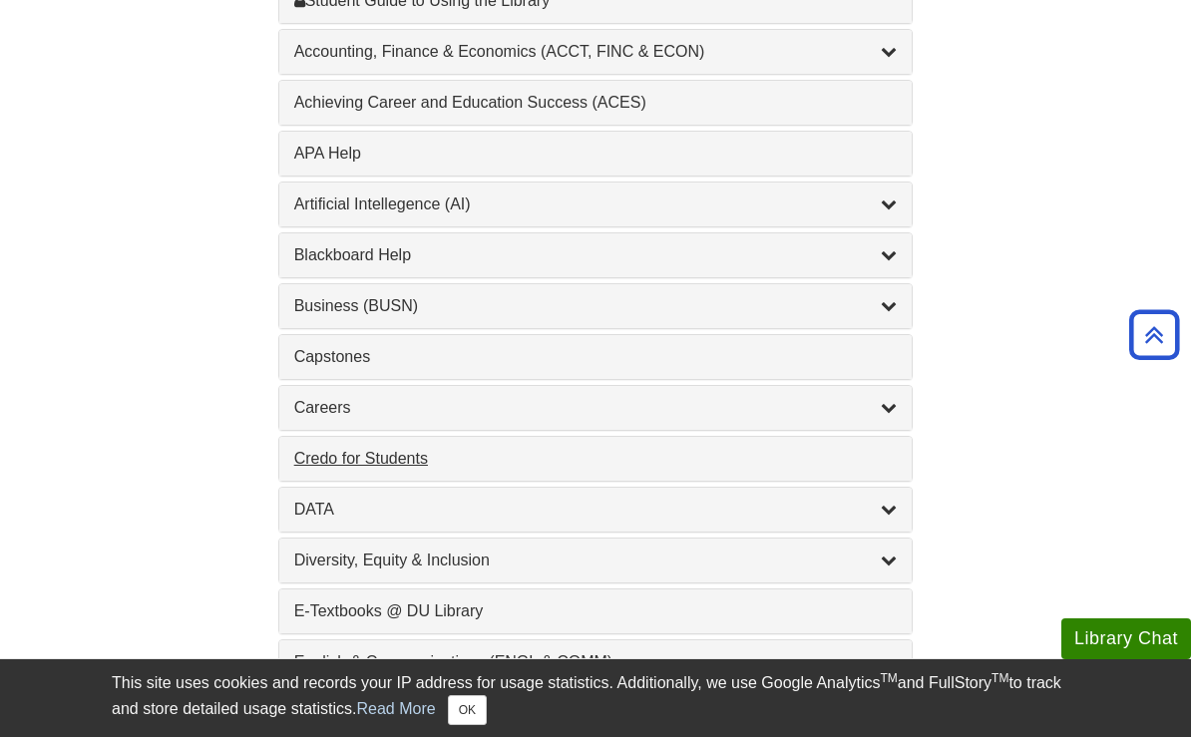
click at [343, 471] on div "Credo for Students , 1 guides" at bounding box center [595, 459] width 603 height 24
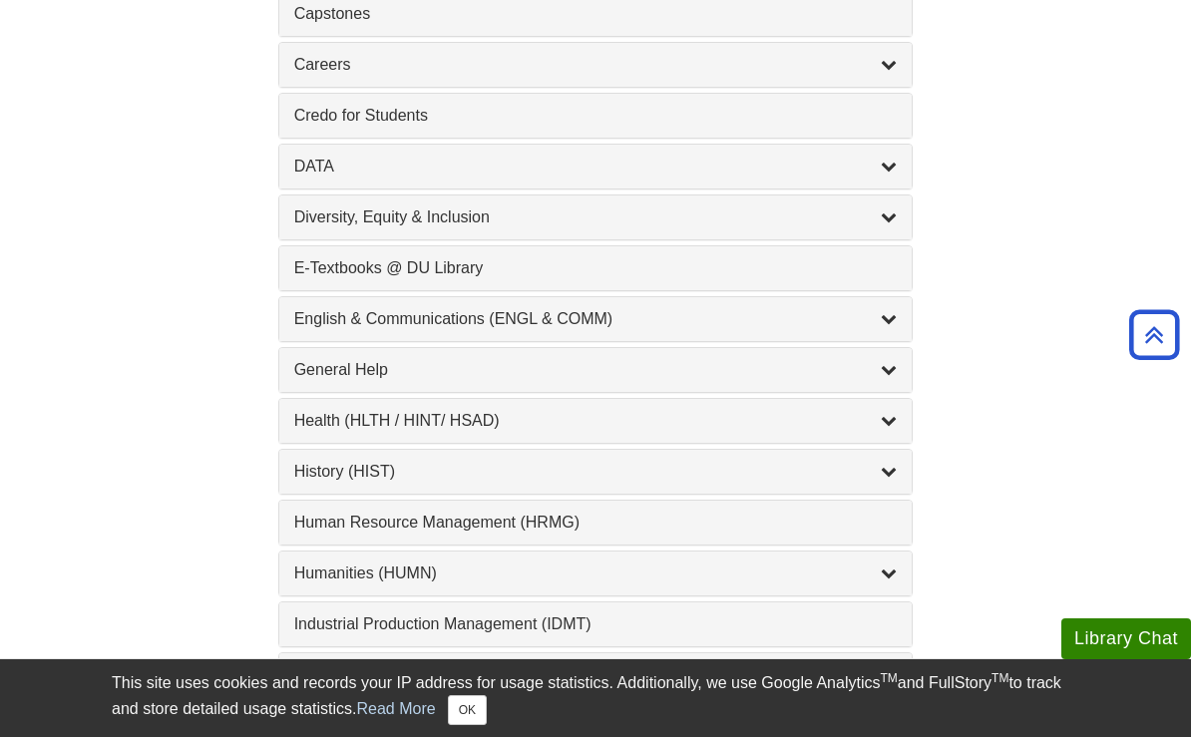
scroll to position [1129, 0]
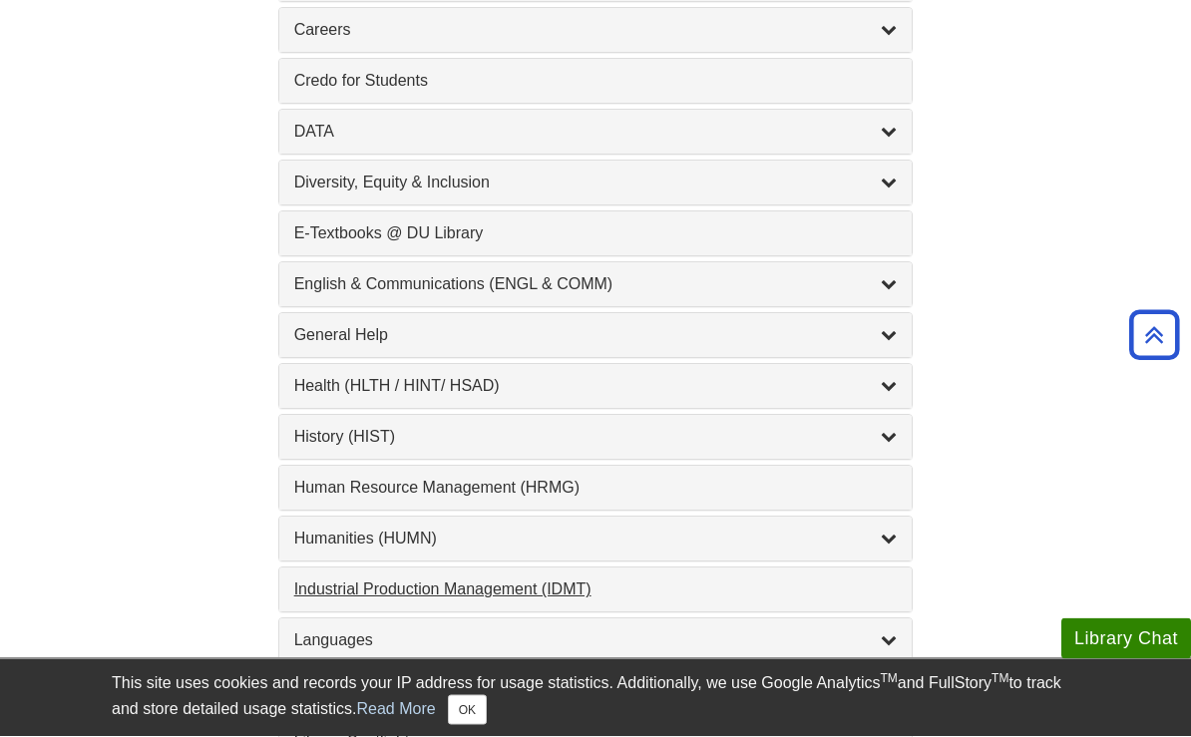
click at [403, 602] on div "Industrial Production Management (IDMT) , 1 guides" at bounding box center [595, 590] width 603 height 24
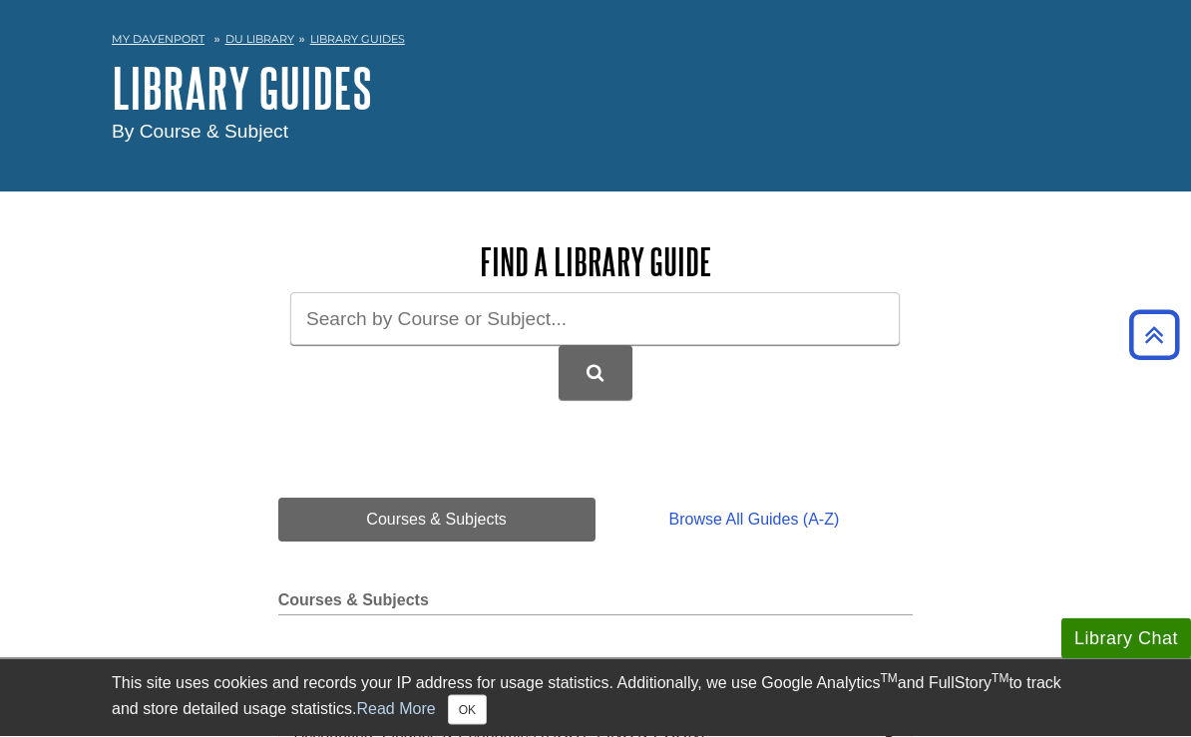
scroll to position [0, 0]
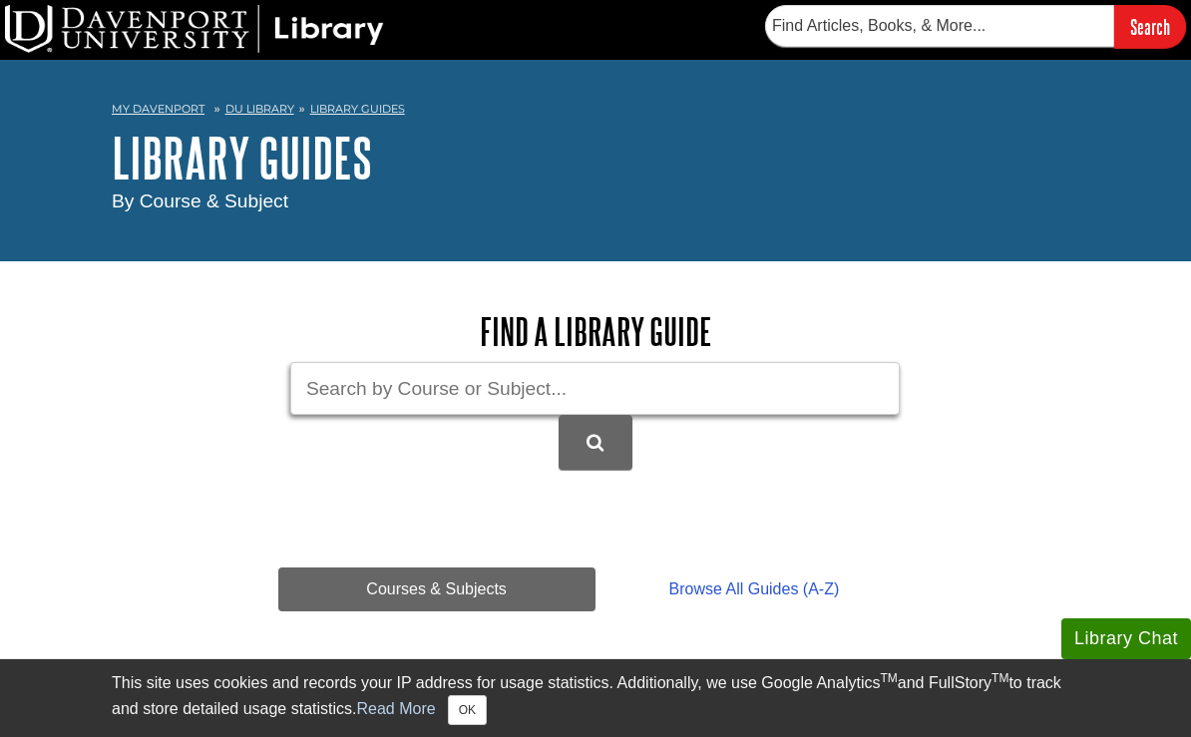
click at [497, 391] on input "Guide Search Terms" at bounding box center [594, 388] width 609 height 53
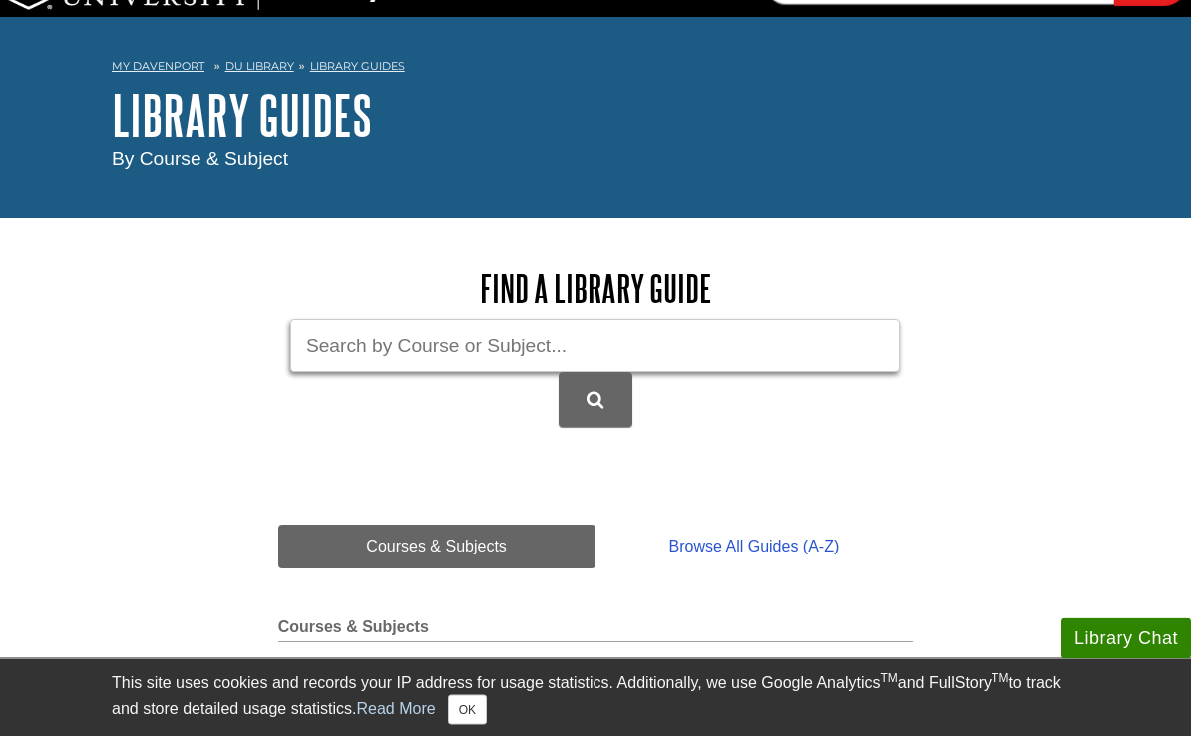
scroll to position [43, 0]
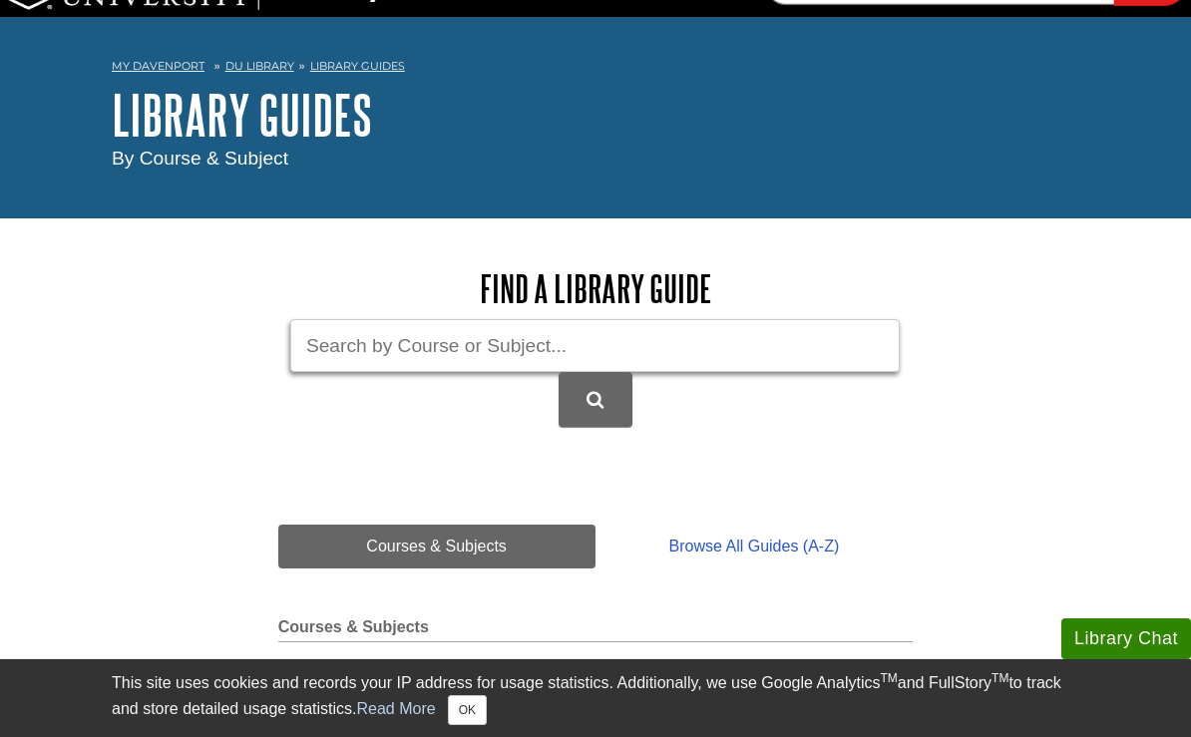
click at [337, 349] on input "Guide Search Terms" at bounding box center [594, 345] width 609 height 53
type input "Mintel"
click at [594, 402] on button "DU Library Guides Search" at bounding box center [595, 399] width 74 height 55
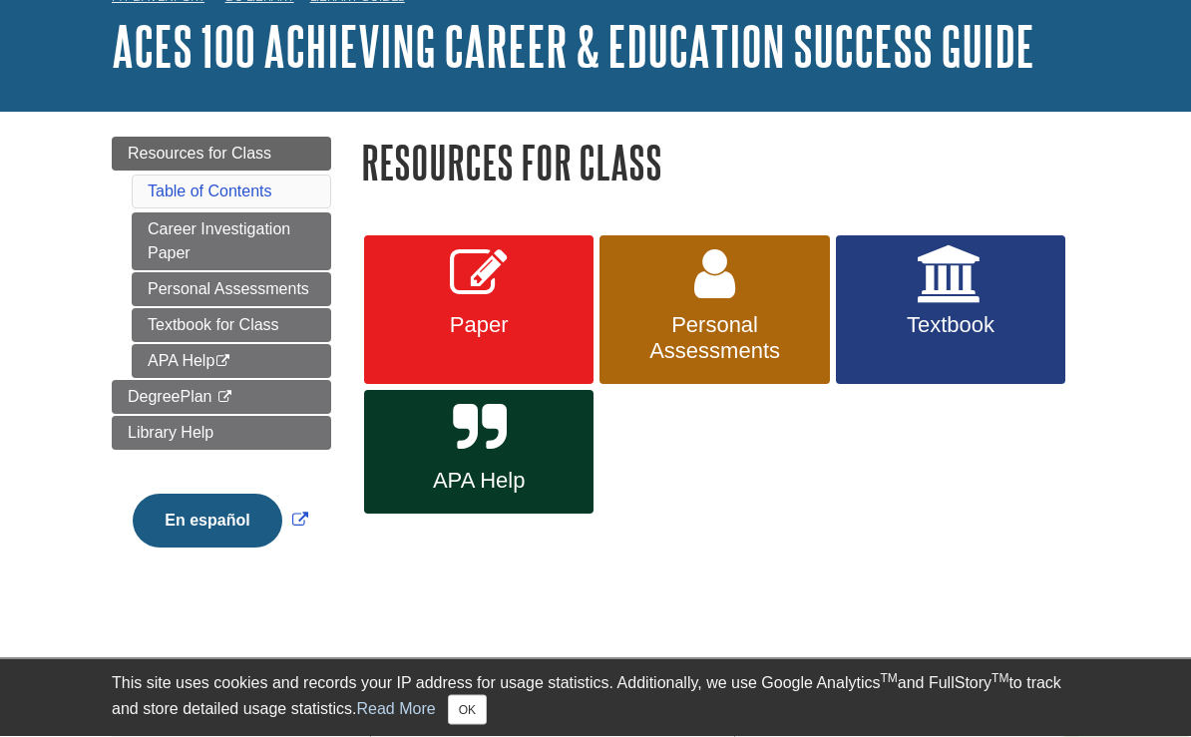
scroll to position [112, 0]
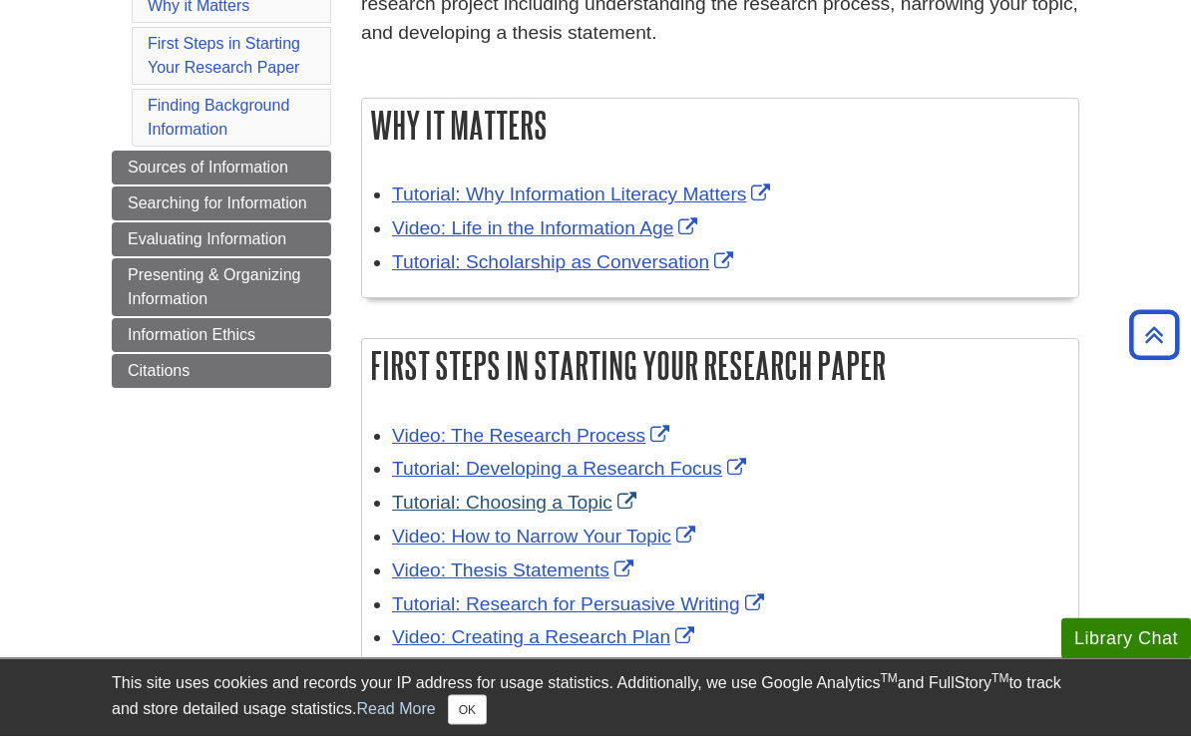
scroll to position [412, 0]
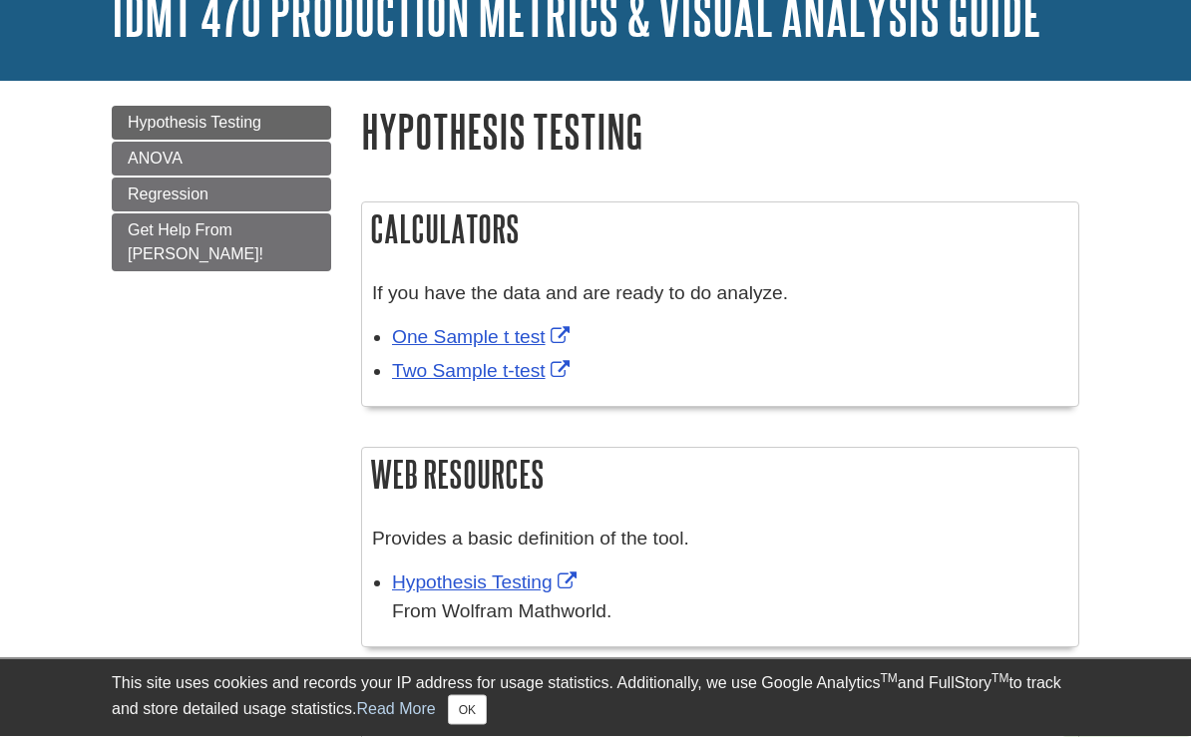
scroll to position [143, 0]
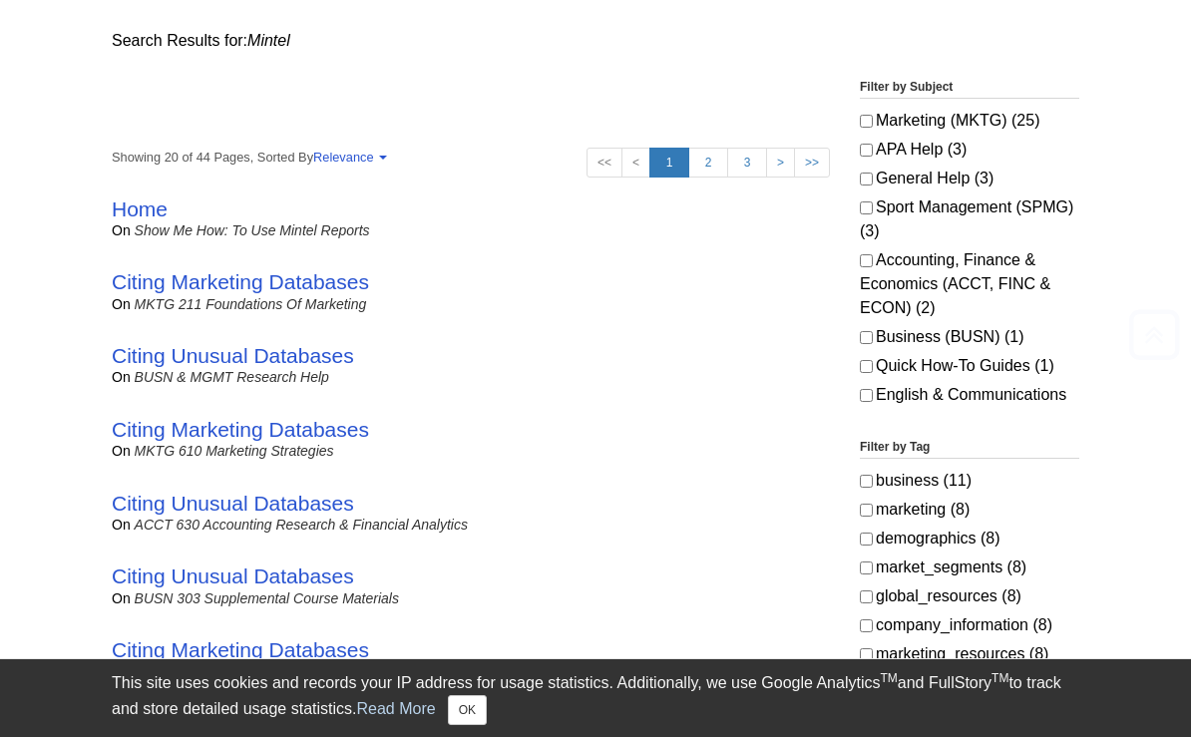
scroll to position [363, 0]
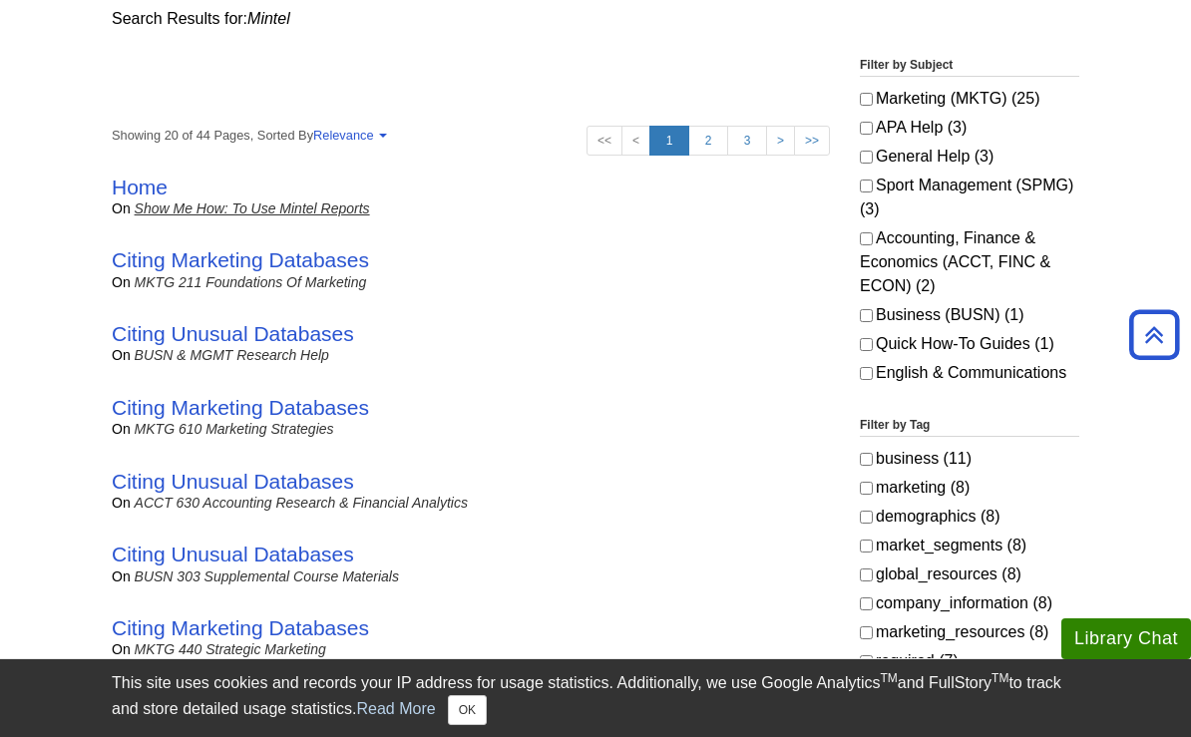
click at [147, 211] on link "Show Me How: To Use Mintel Reports" at bounding box center [252, 208] width 235 height 16
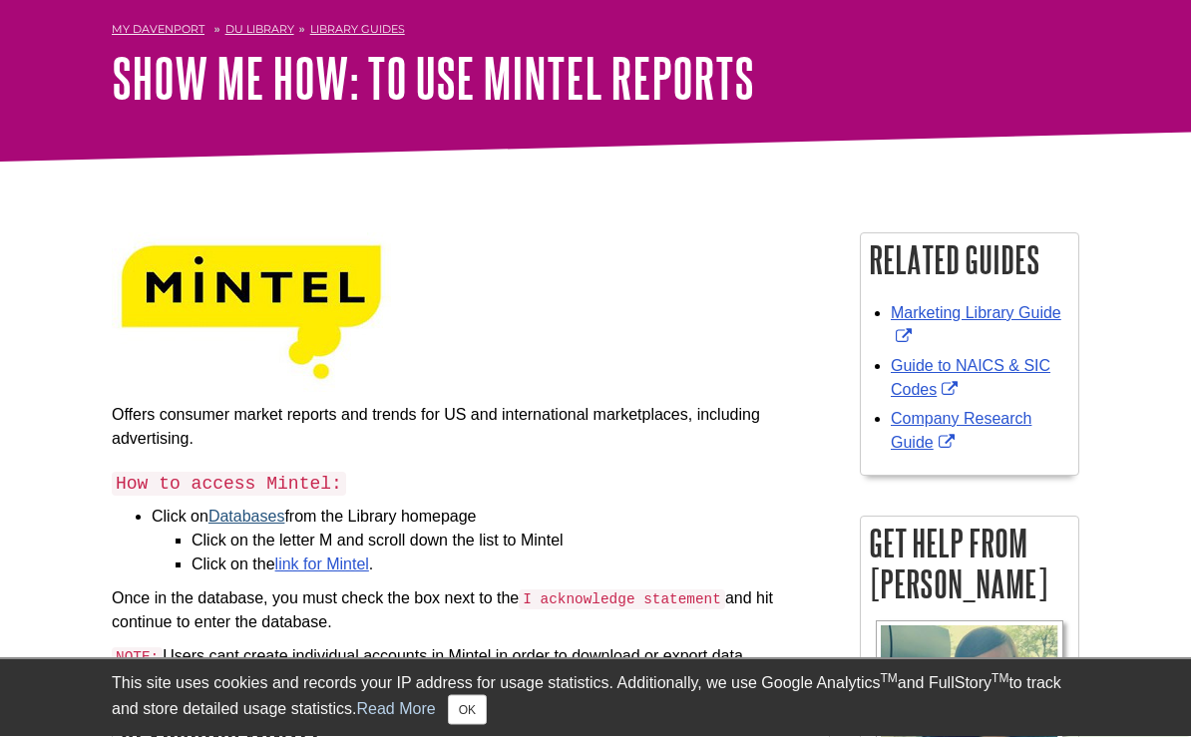
scroll to position [80, 0]
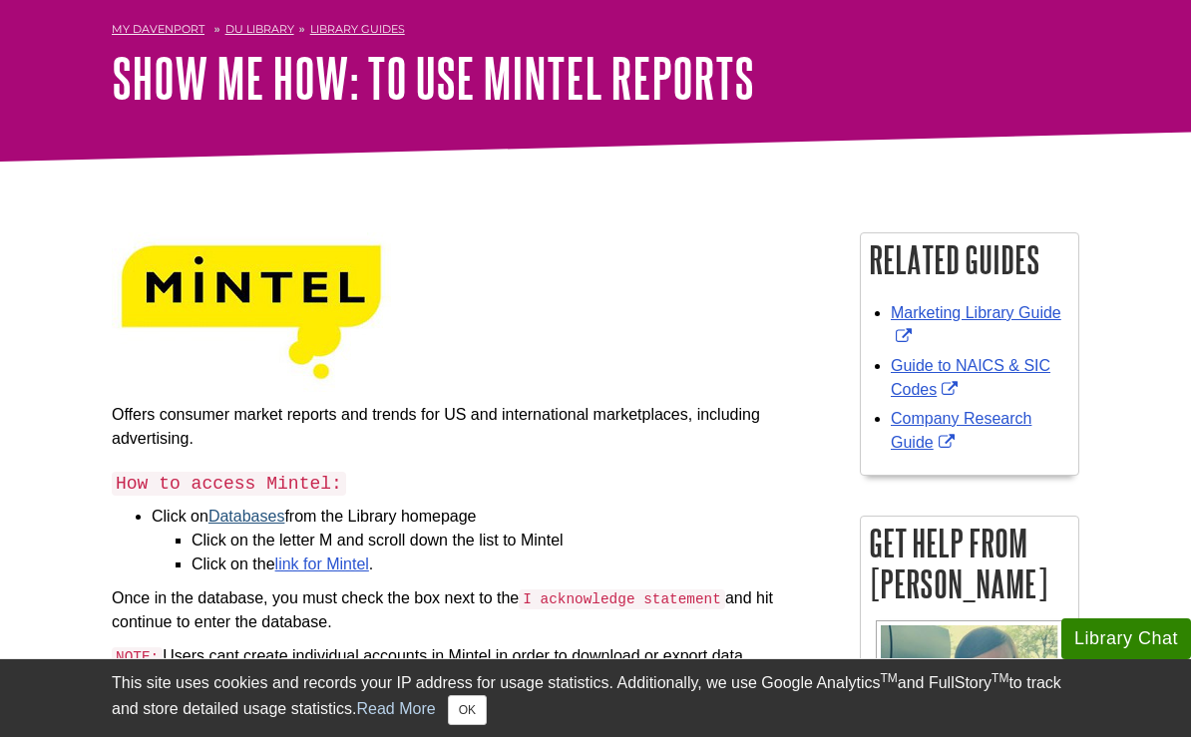
click at [261, 521] on link "Databases" at bounding box center [246, 516] width 77 height 17
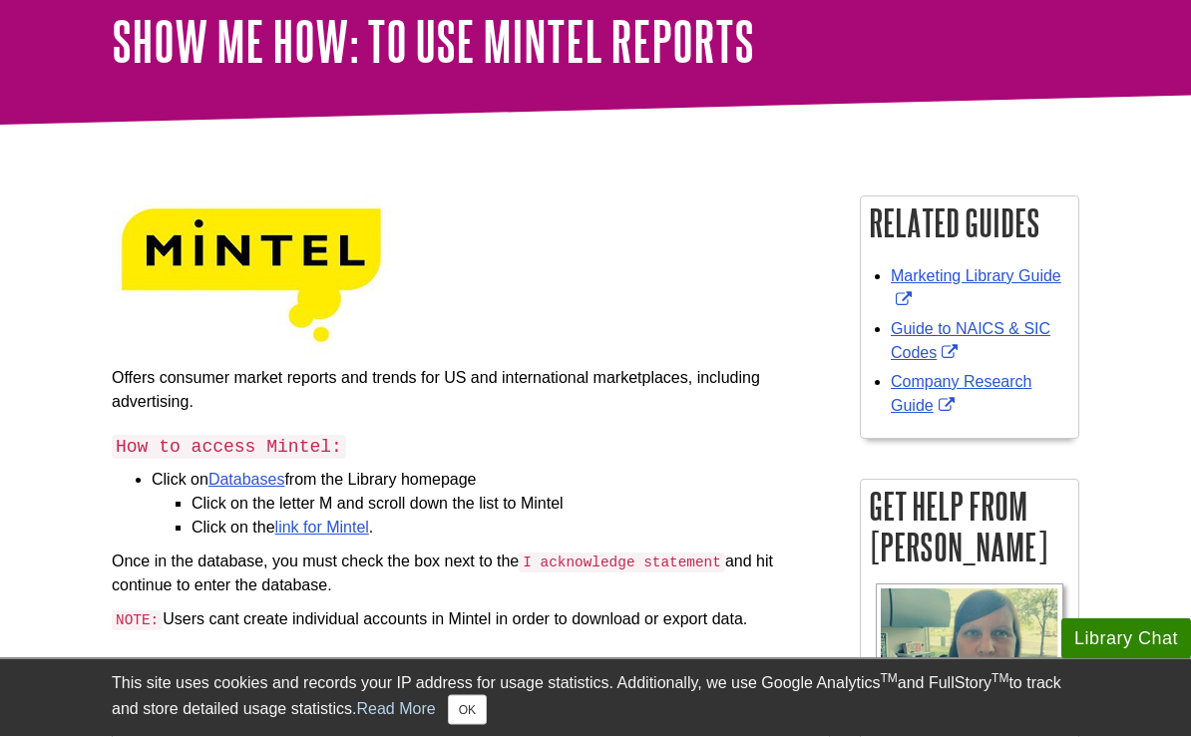
scroll to position [117, 0]
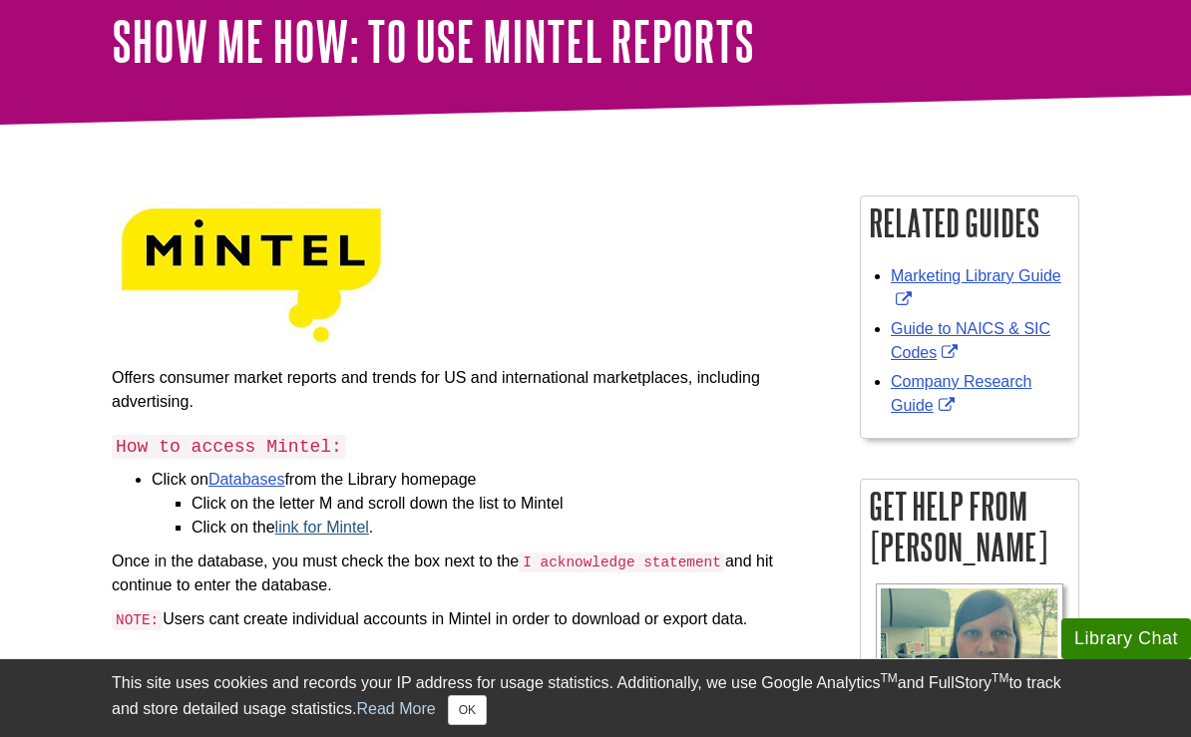
click at [307, 530] on link "link for Mintel" at bounding box center [322, 527] width 94 height 17
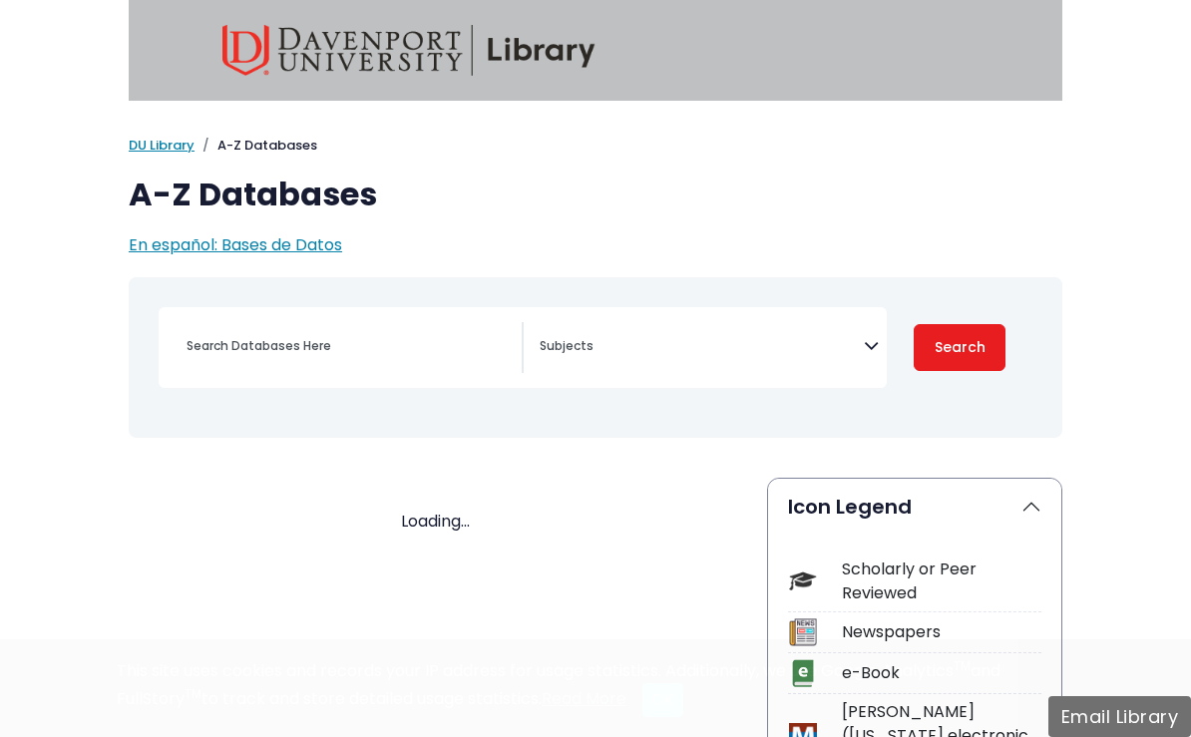
select select "Database Subject Filter"
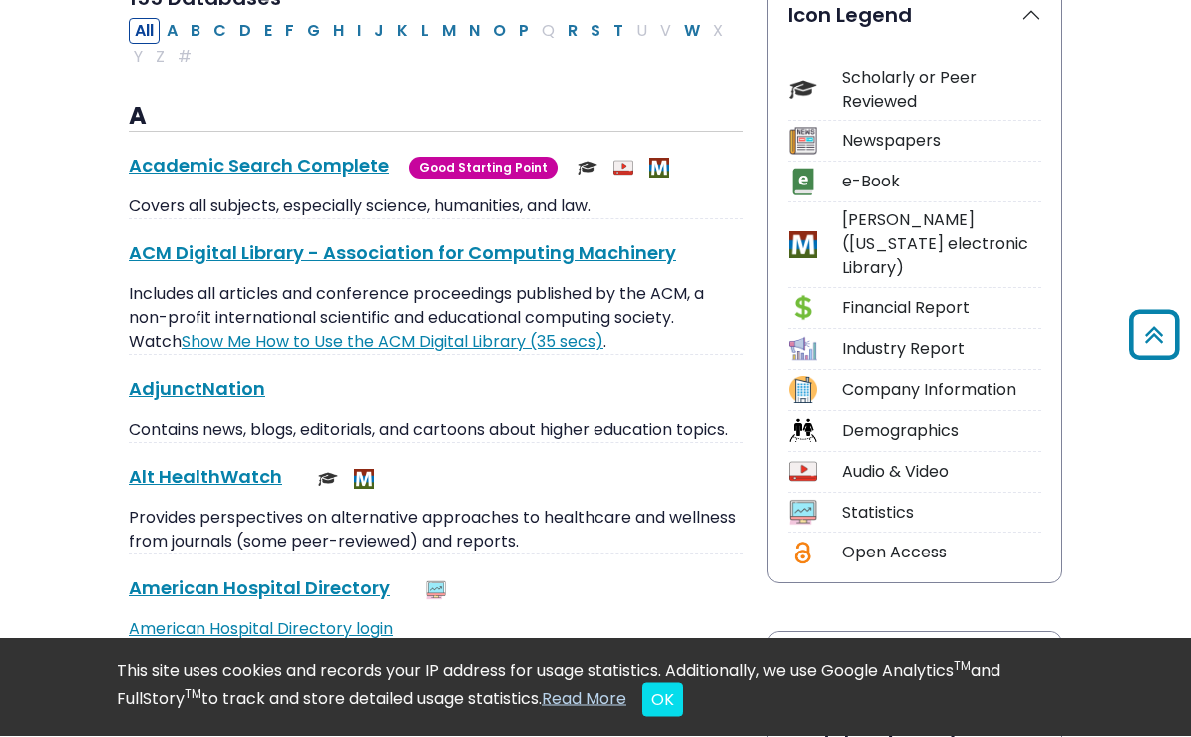
scroll to position [898, 0]
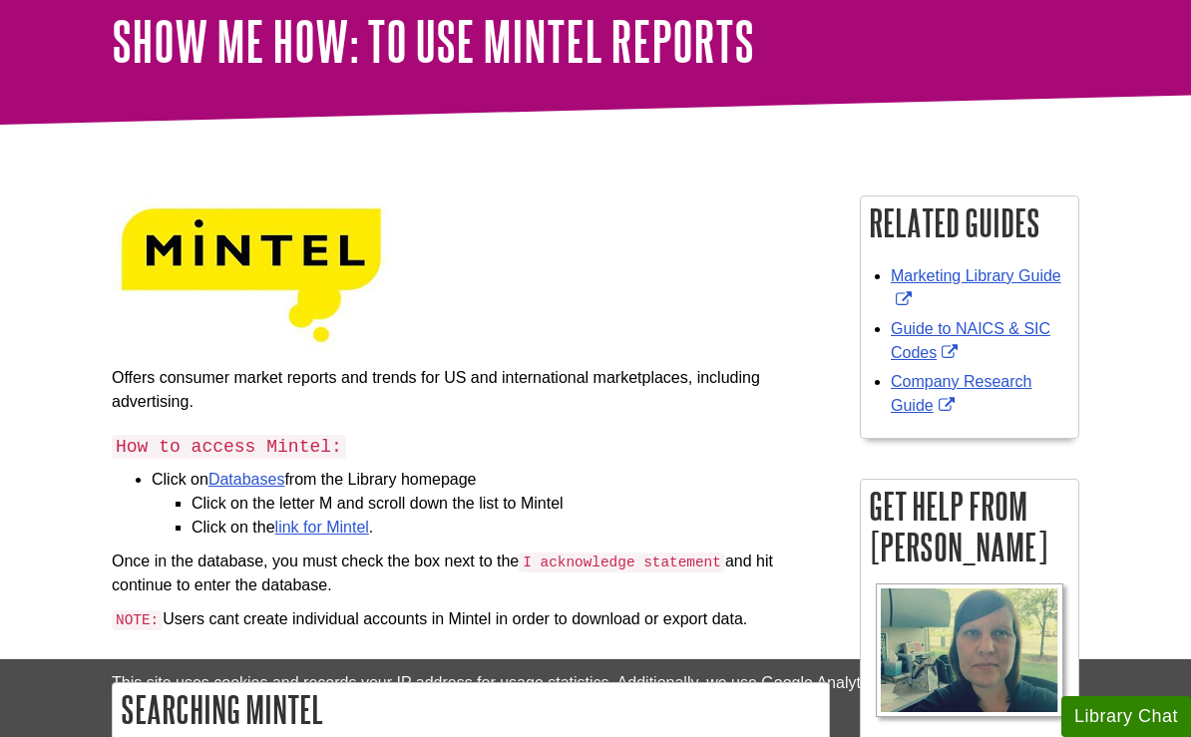
scroll to position [117, 0]
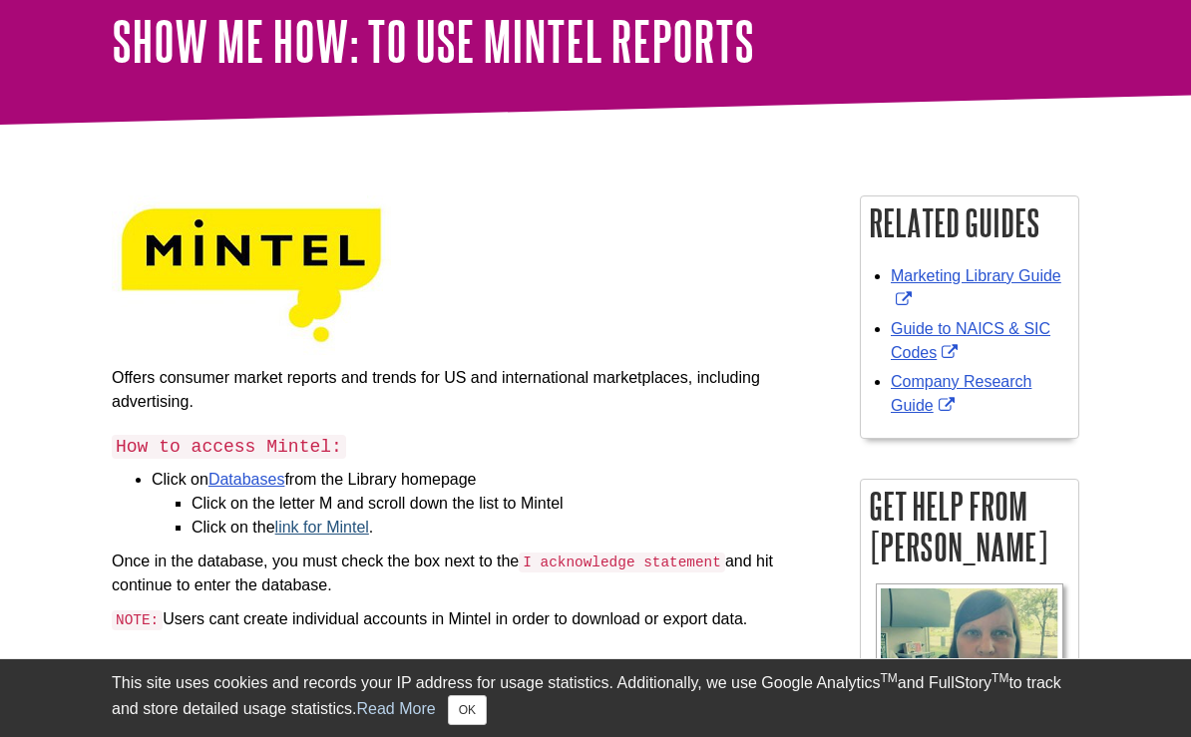
click at [308, 520] on link "link for Mintel" at bounding box center [322, 527] width 94 height 17
click at [947, 283] on link "Marketing Library Guide" at bounding box center [976, 287] width 171 height 41
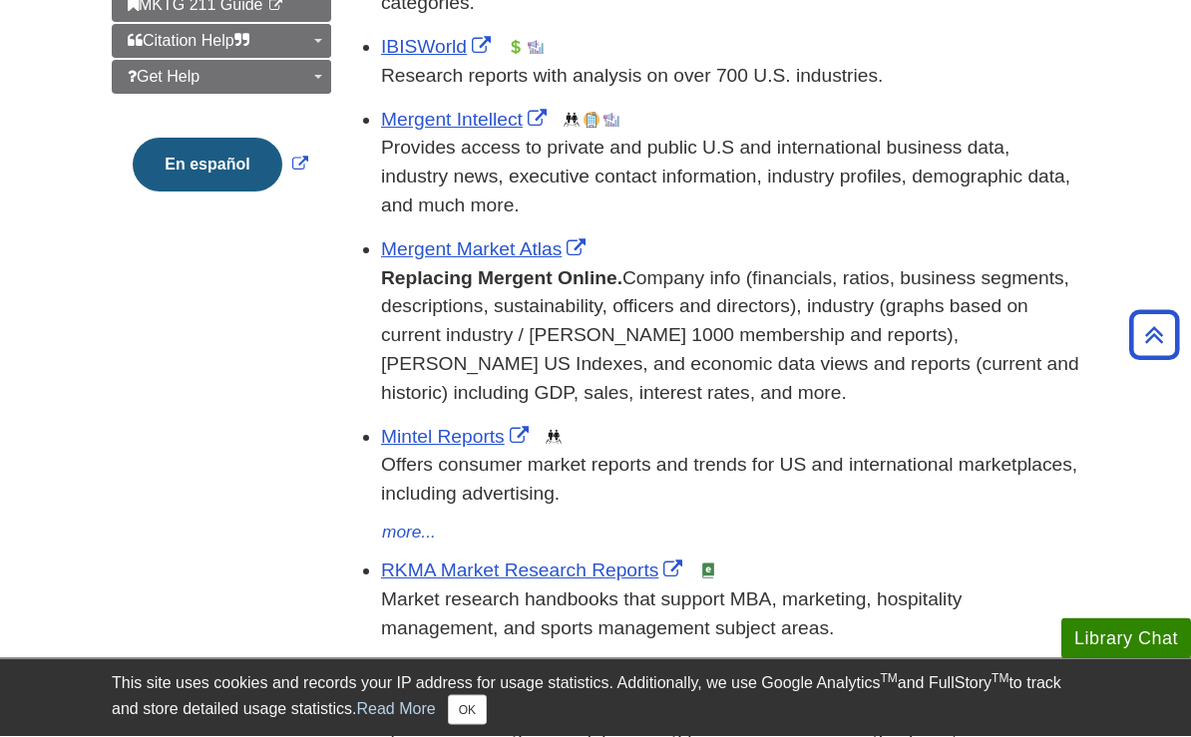
scroll to position [551, 0]
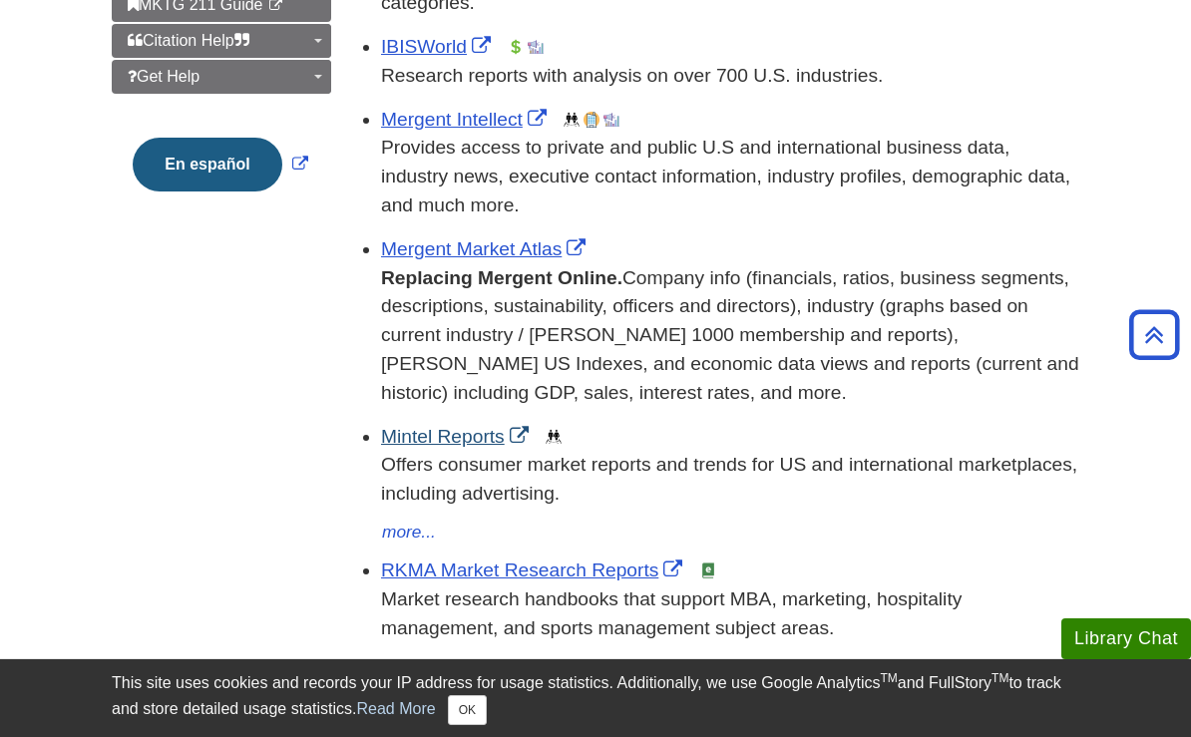
click at [406, 436] on link "Mintel Reports" at bounding box center [457, 436] width 153 height 21
